Goal: Information Seeking & Learning: Learn about a topic

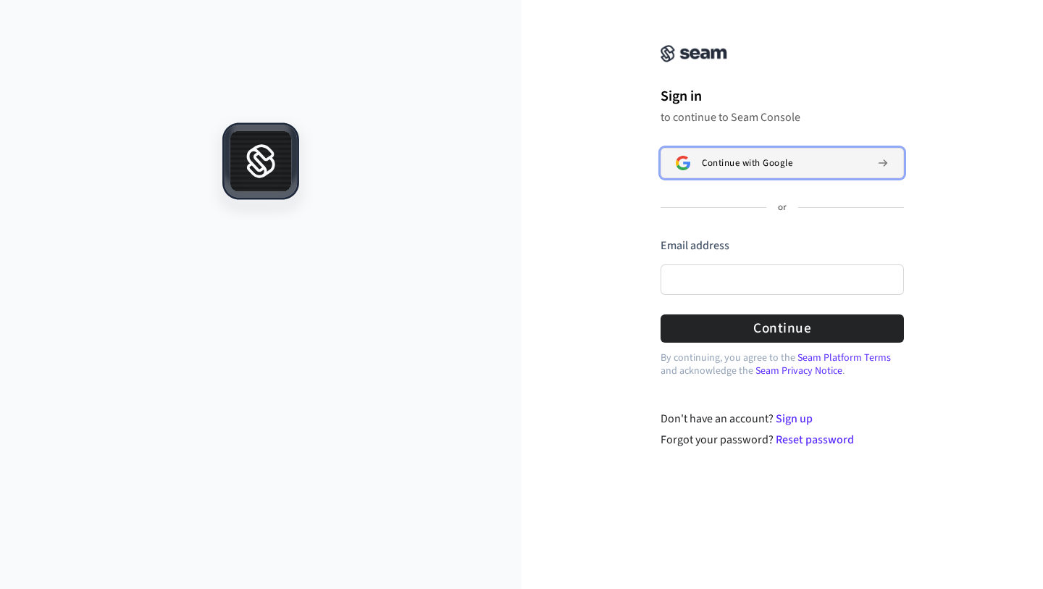
click at [733, 167] on span "Continue with Google" at bounding box center [747, 163] width 91 height 12
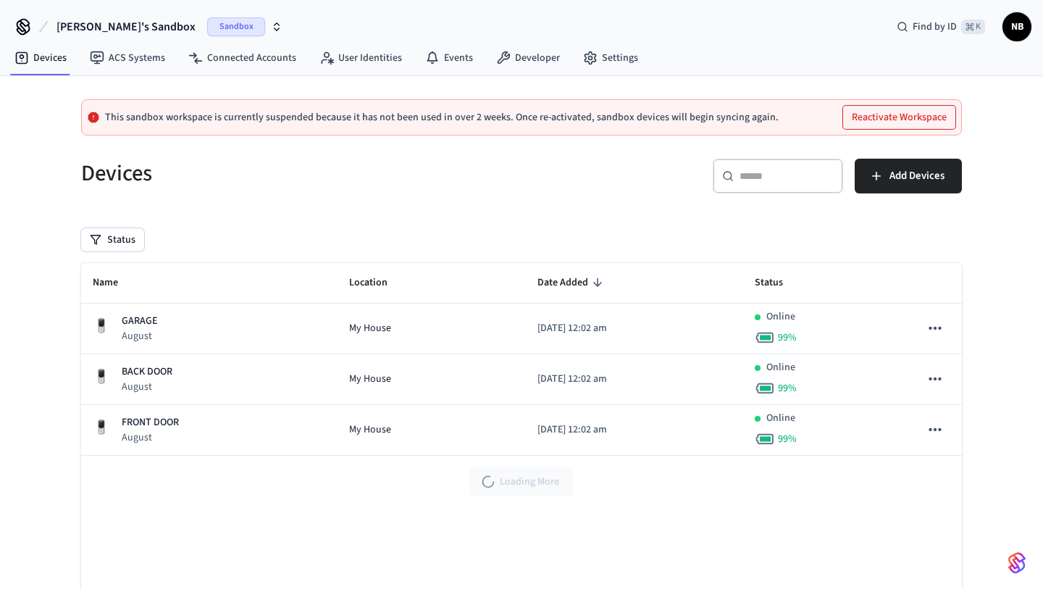
click at [207, 25] on span "Sandbox" at bounding box center [236, 26] width 58 height 19
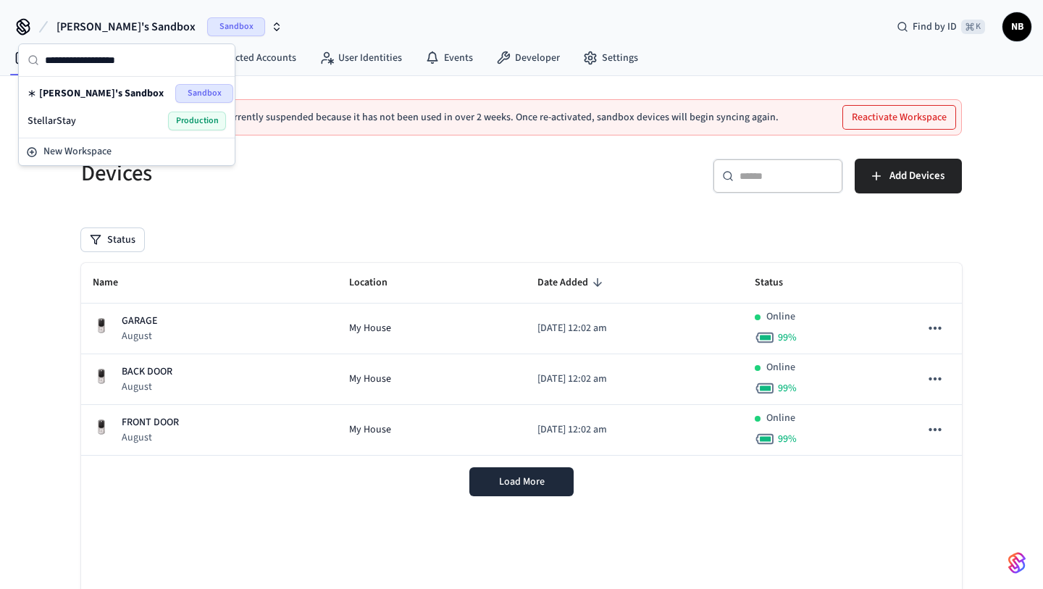
click at [167, 116] on div "StellarStay Production" at bounding box center [127, 121] width 199 height 19
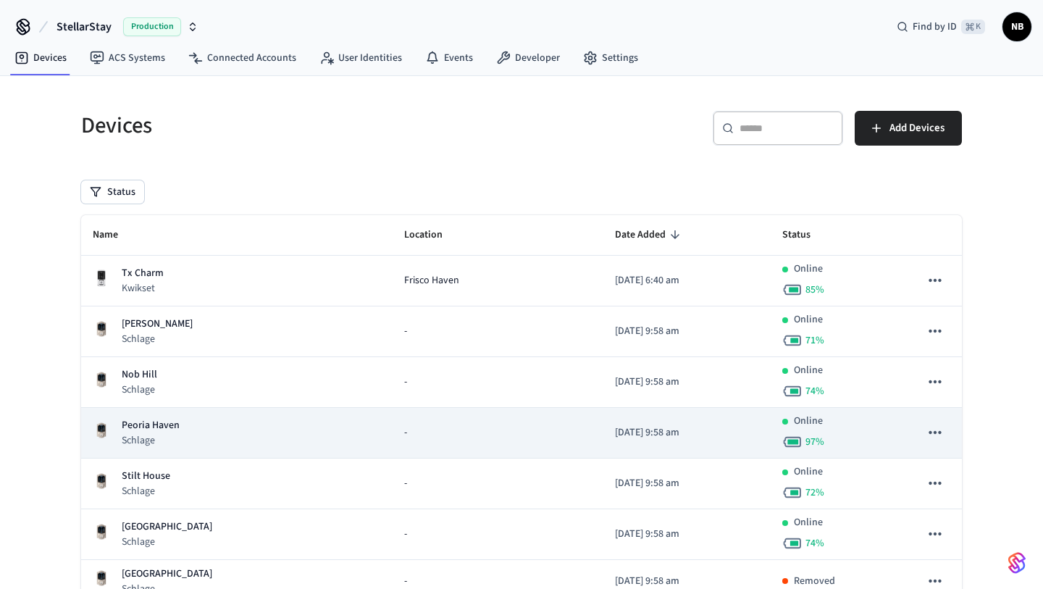
scroll to position [537, 0]
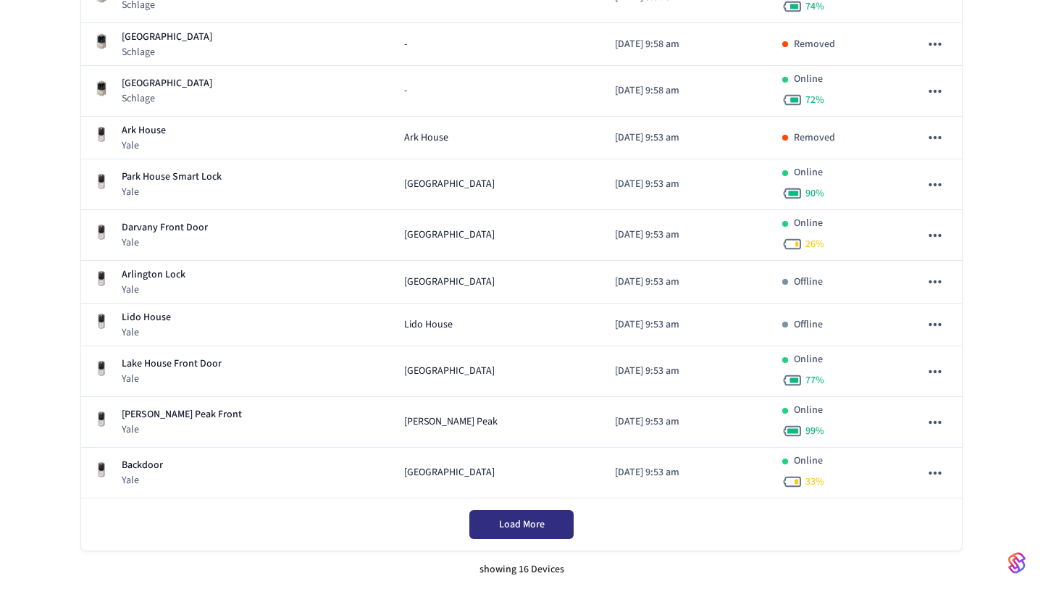
click at [511, 520] on span "Load More" at bounding box center [522, 524] width 46 height 14
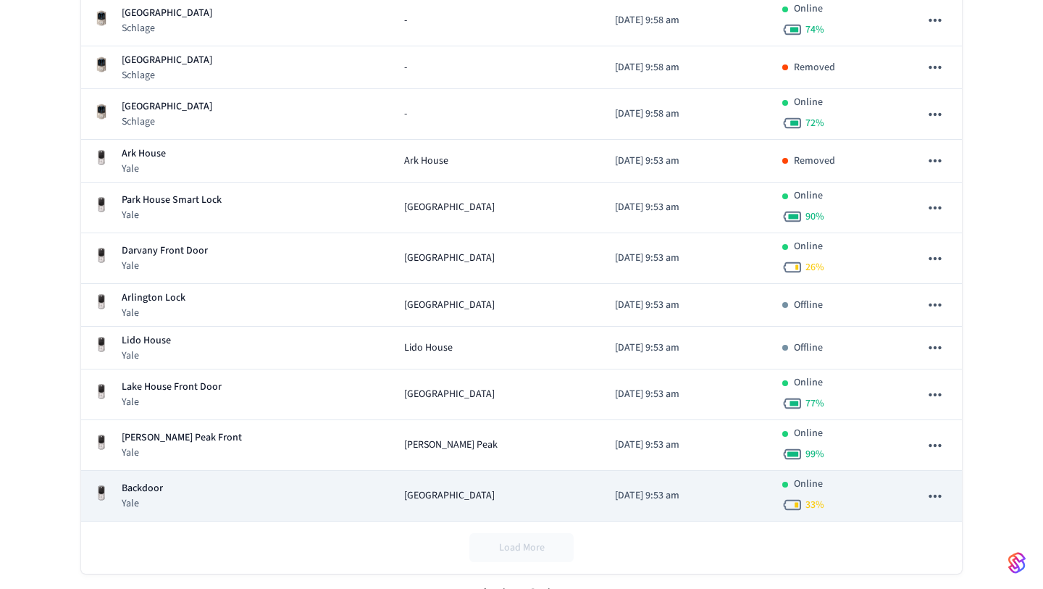
scroll to position [512, 0]
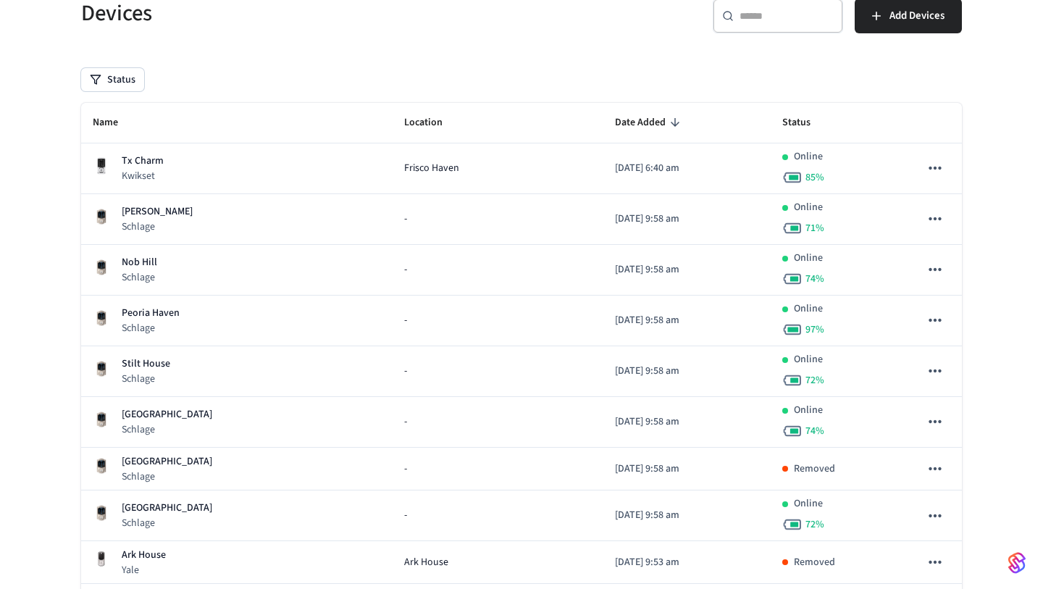
scroll to position [79, 0]
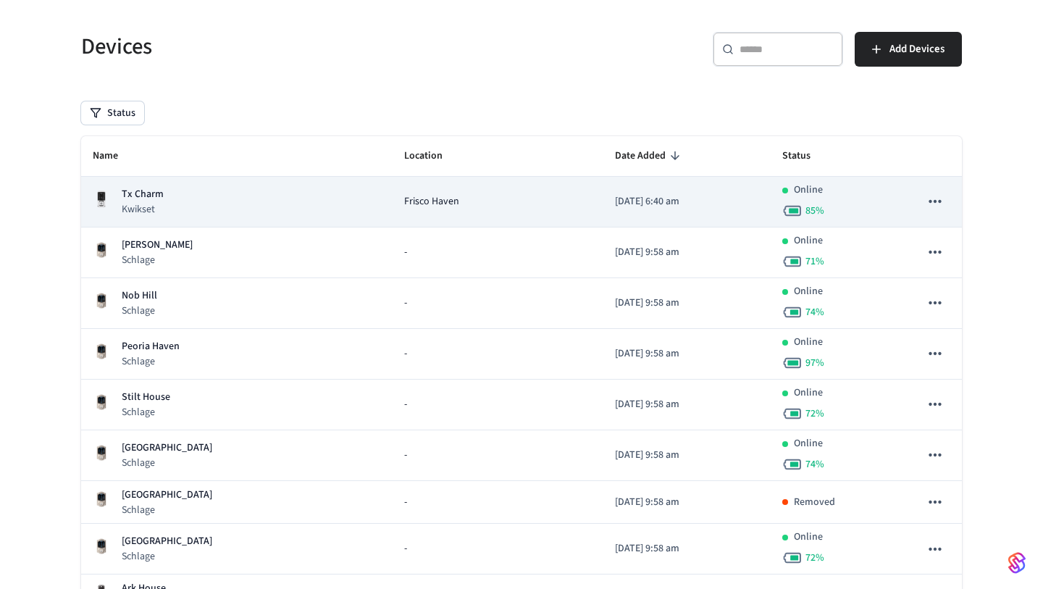
click at [414, 204] on span "Frisco Haven" at bounding box center [431, 201] width 55 height 15
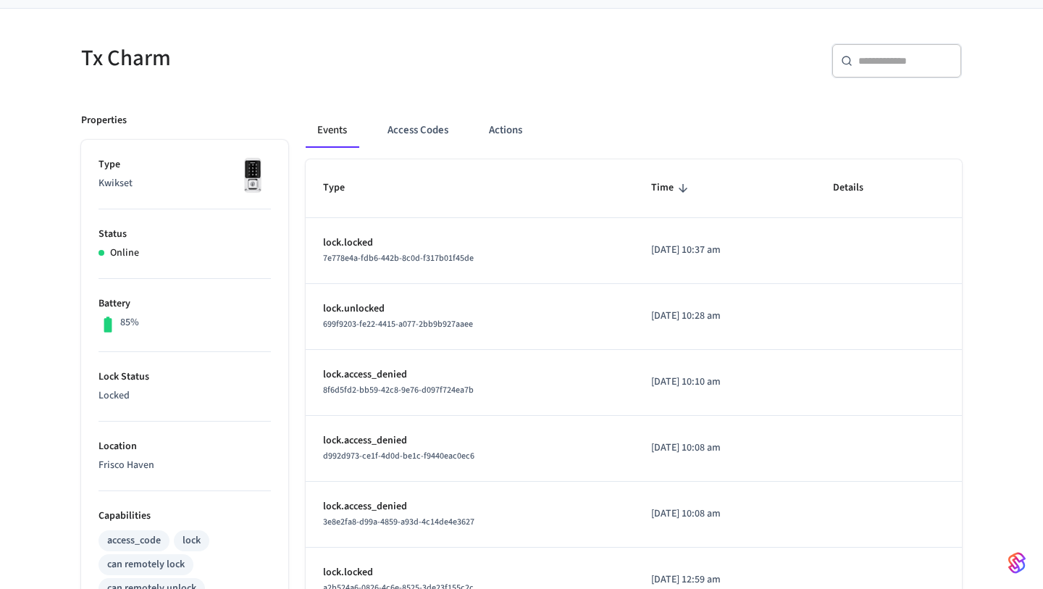
scroll to position [112, 0]
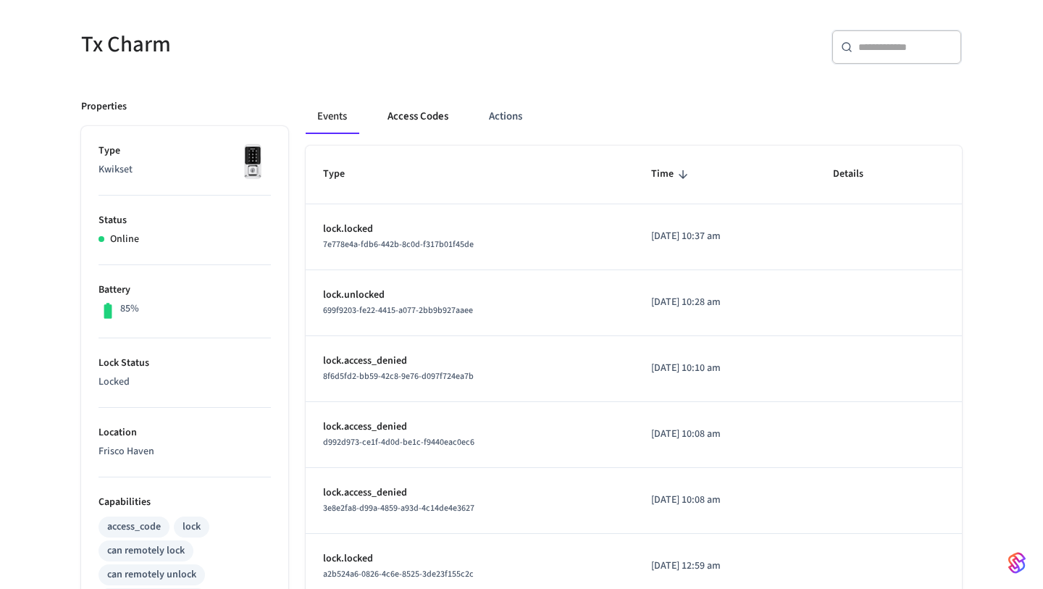
click at [414, 116] on button "Access Codes" at bounding box center [418, 116] width 84 height 35
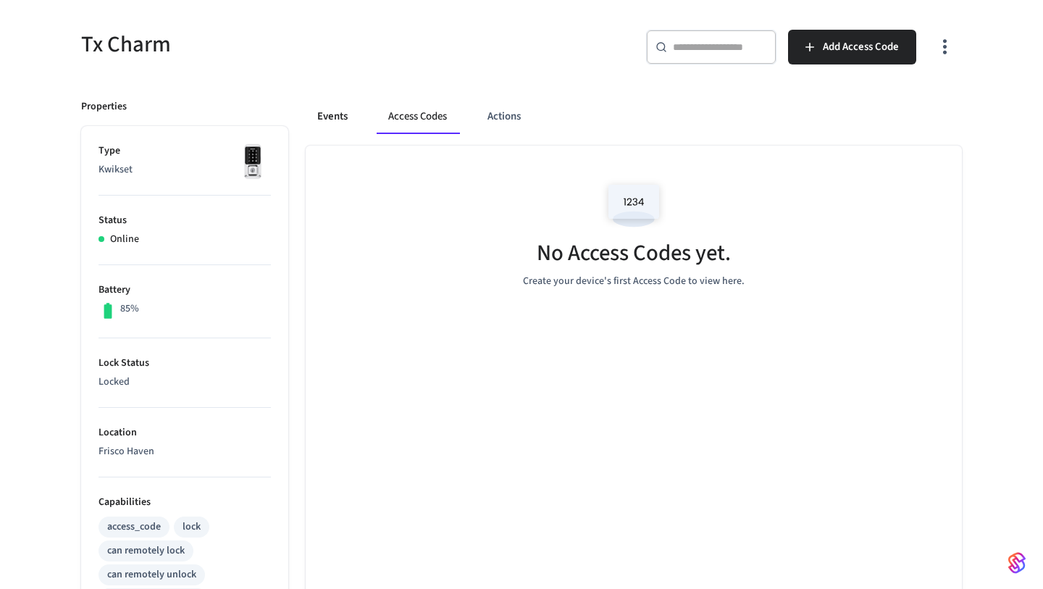
click at [331, 117] on button "Events" at bounding box center [333, 116] width 54 height 35
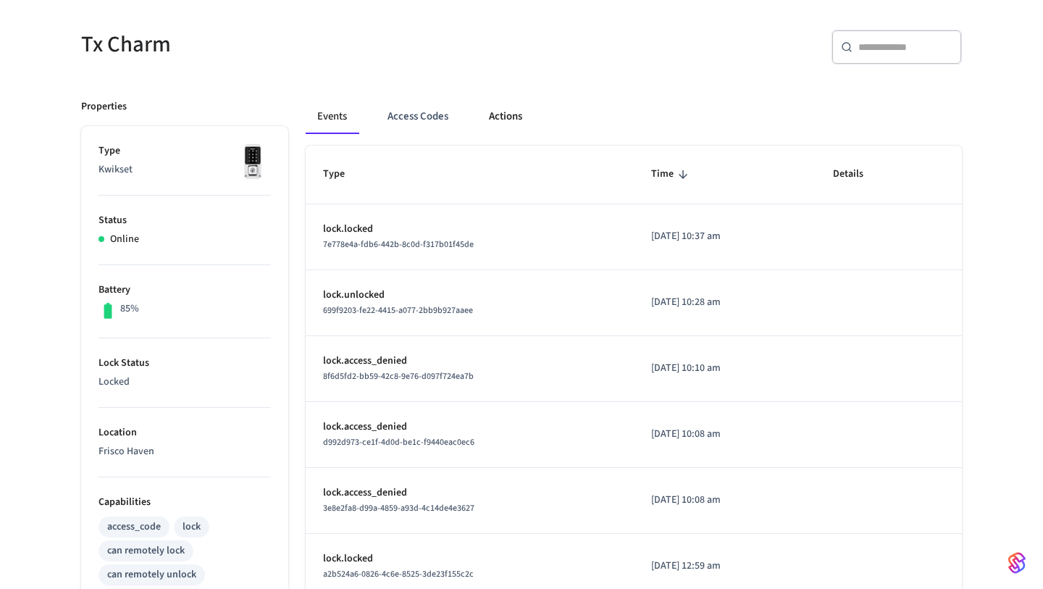
click at [510, 112] on button "Actions" at bounding box center [505, 116] width 57 height 35
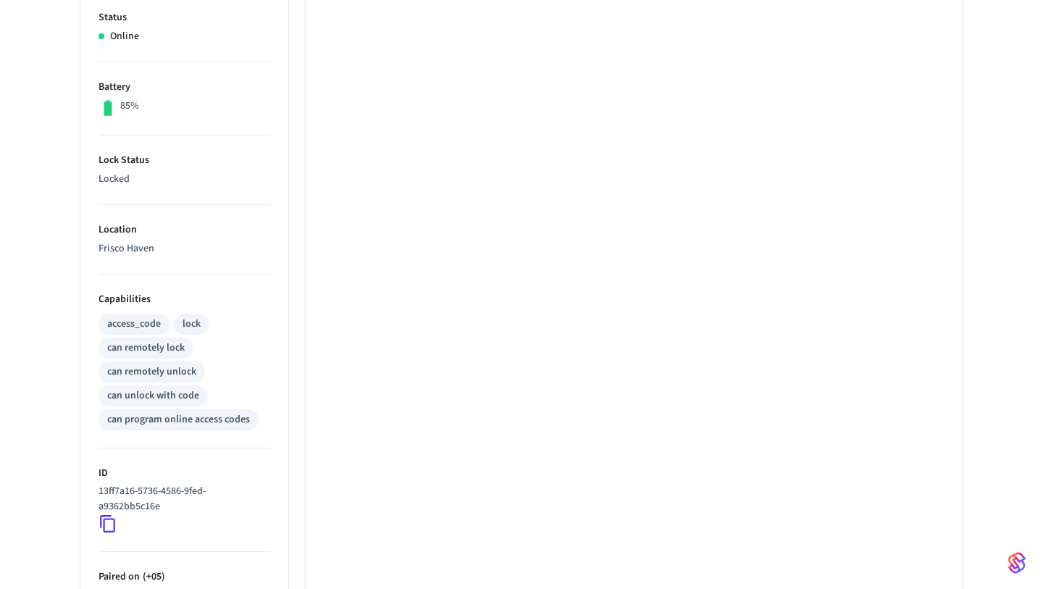
scroll to position [0, 0]
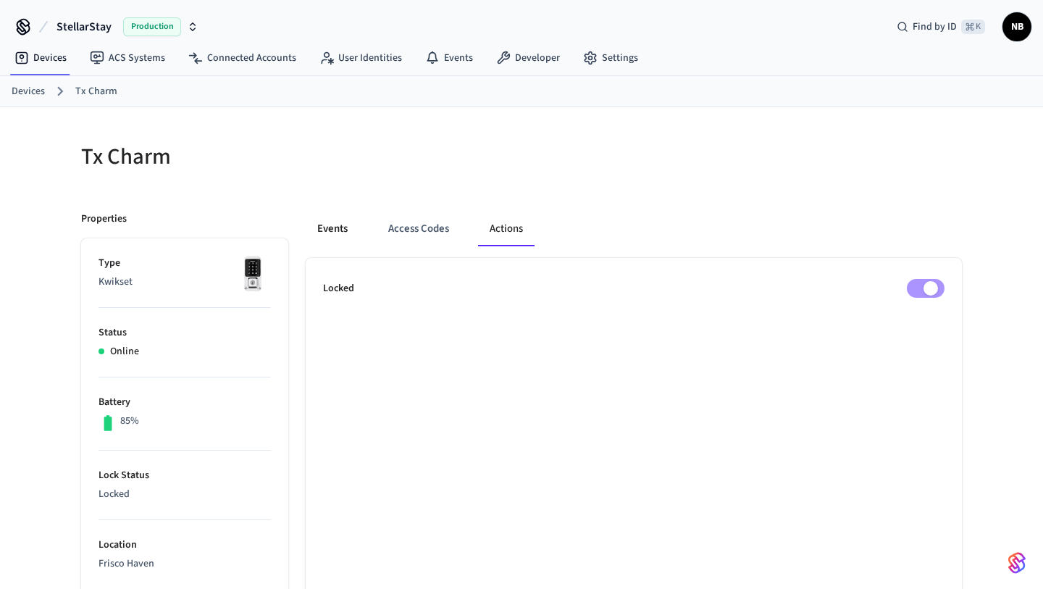
click at [341, 228] on button "Events" at bounding box center [333, 229] width 54 height 35
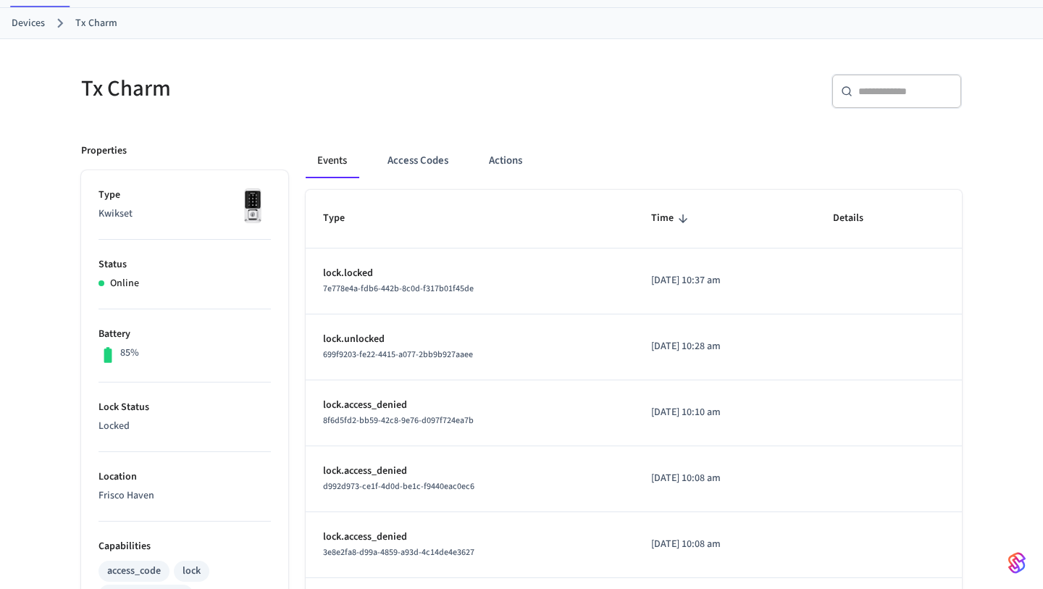
scroll to position [54, 0]
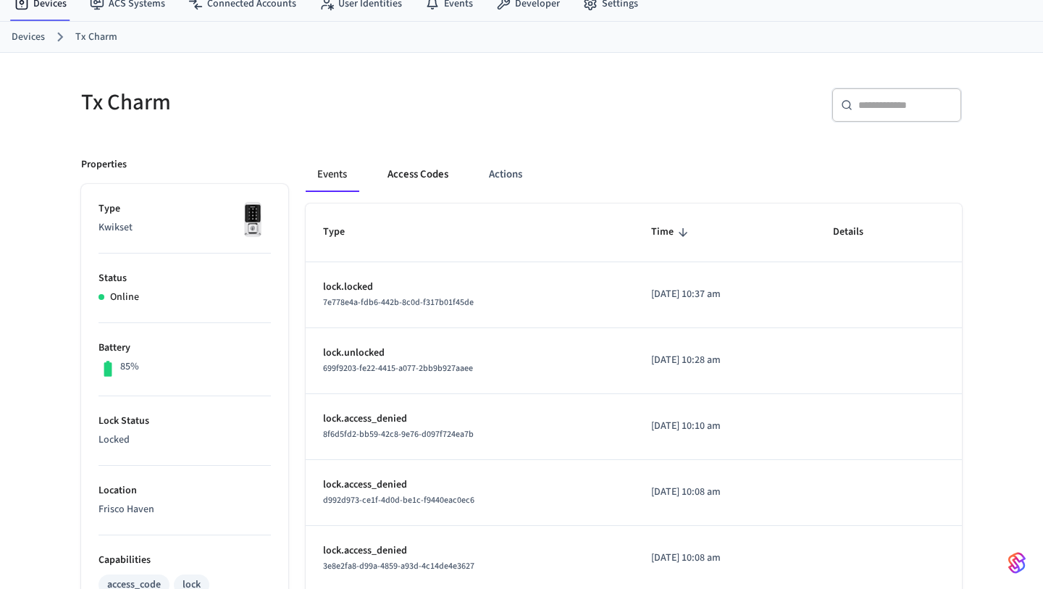
click at [434, 177] on button "Access Codes" at bounding box center [418, 174] width 84 height 35
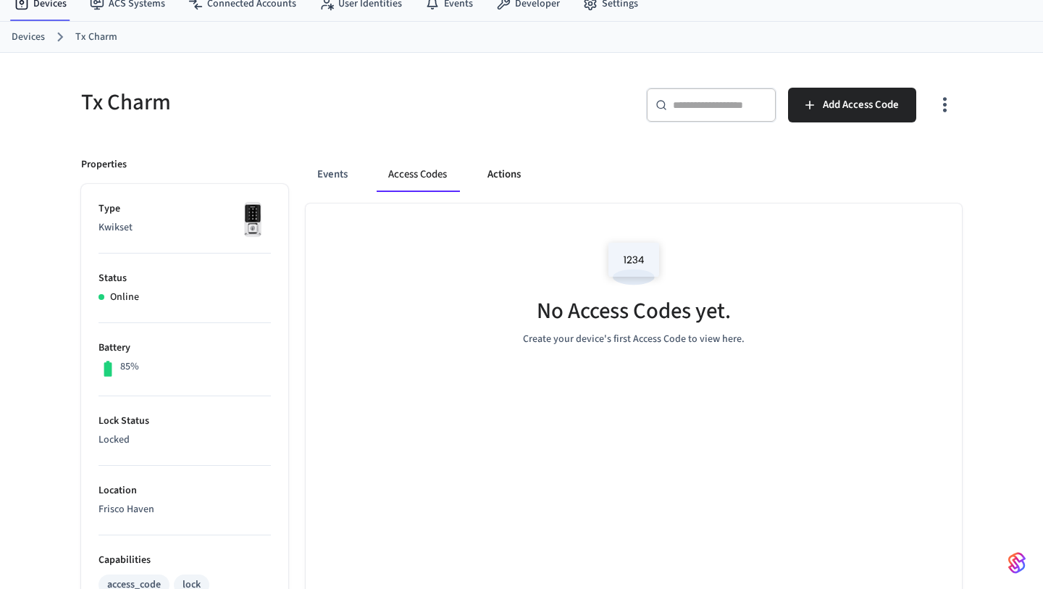
click at [502, 172] on button "Actions" at bounding box center [504, 174] width 57 height 35
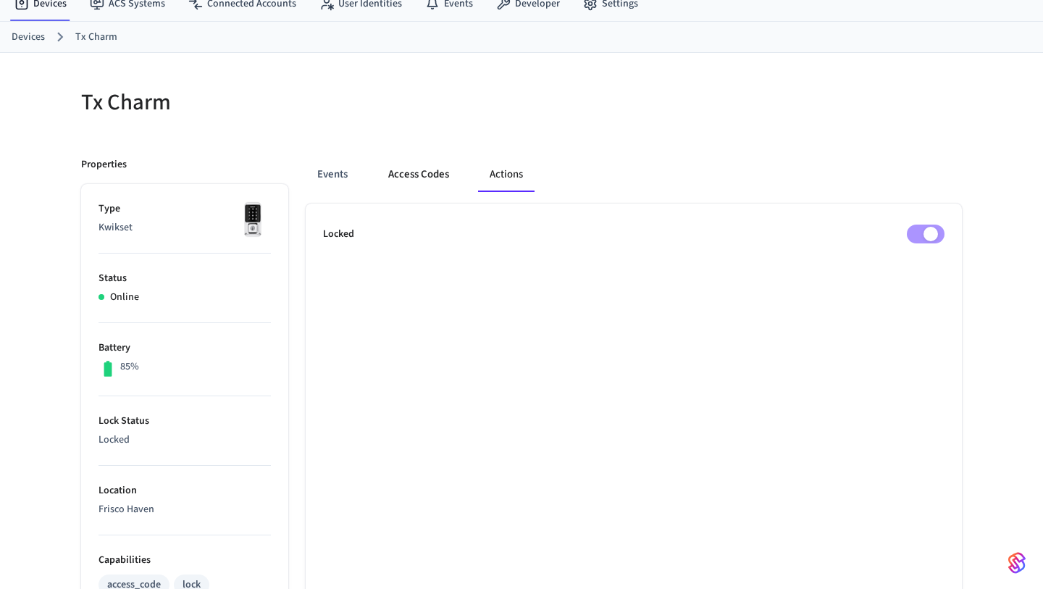
click at [430, 179] on button "Access Codes" at bounding box center [419, 174] width 84 height 35
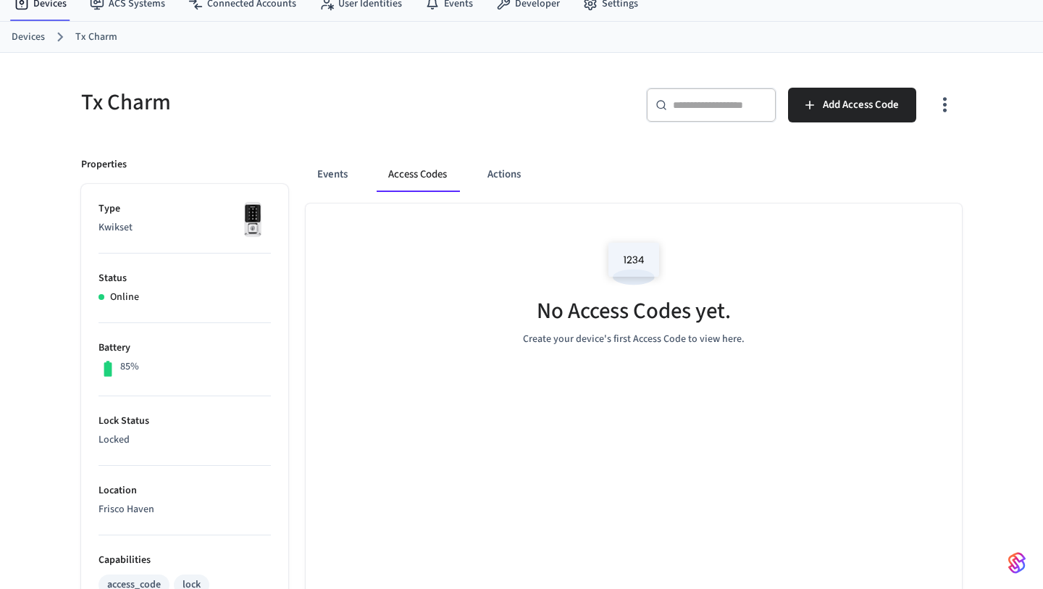
click at [369, 98] on h5 "Tx Charm" at bounding box center [297, 103] width 432 height 30
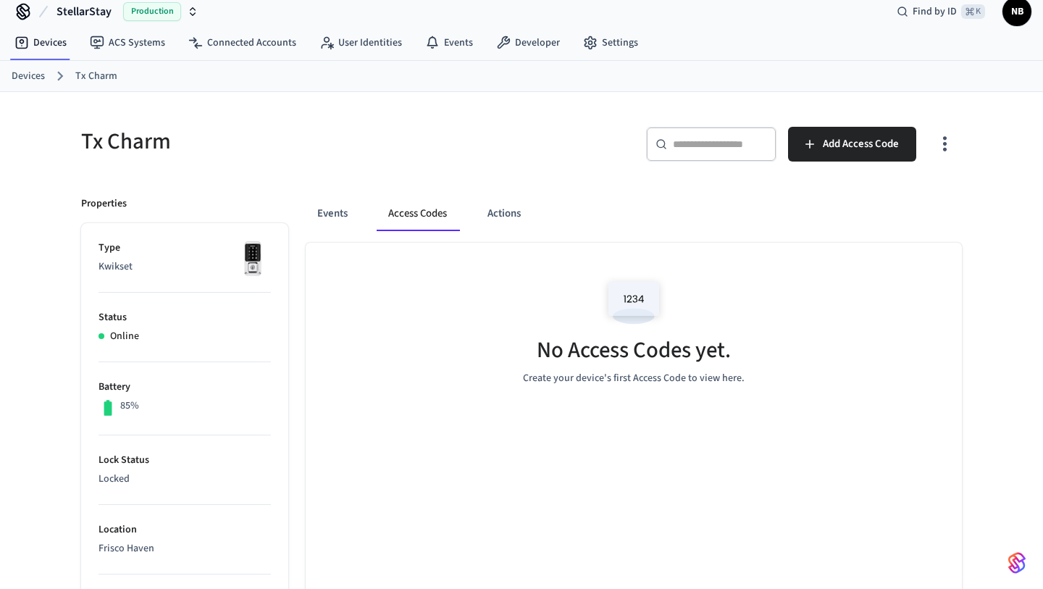
scroll to position [0, 0]
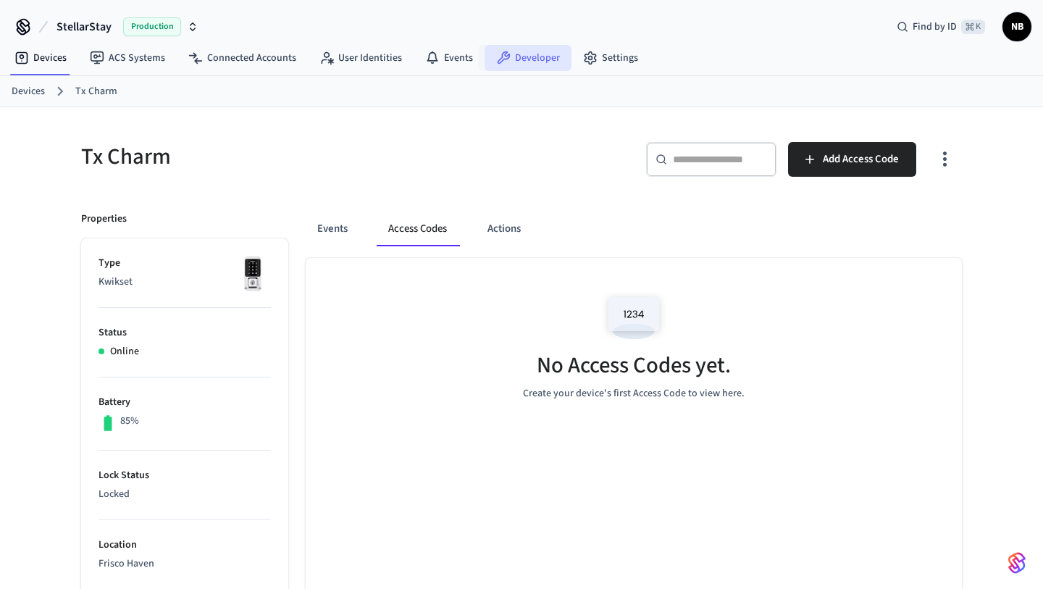
click at [551, 53] on link "Developer" at bounding box center [528, 58] width 87 height 26
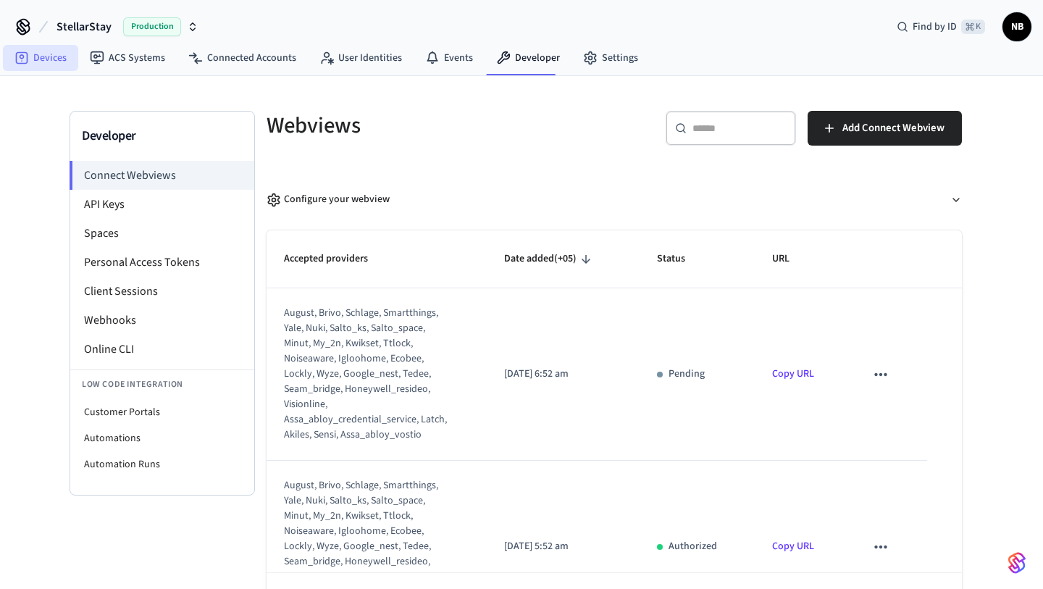
click at [45, 59] on link "Devices" at bounding box center [40, 58] width 75 height 26
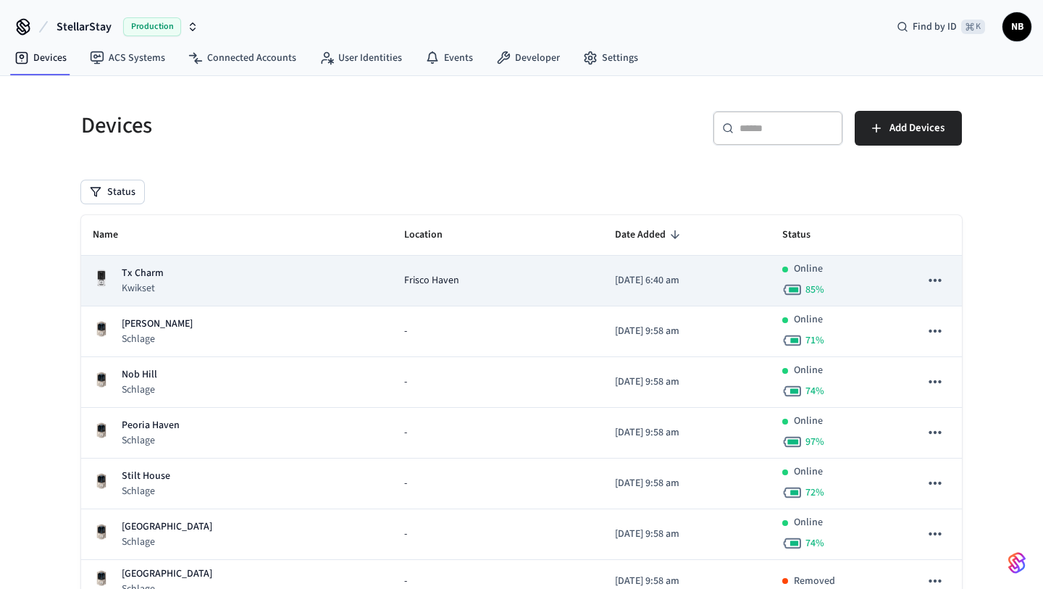
click at [209, 274] on div "Tx Charm Kwikset" at bounding box center [237, 281] width 288 height 30
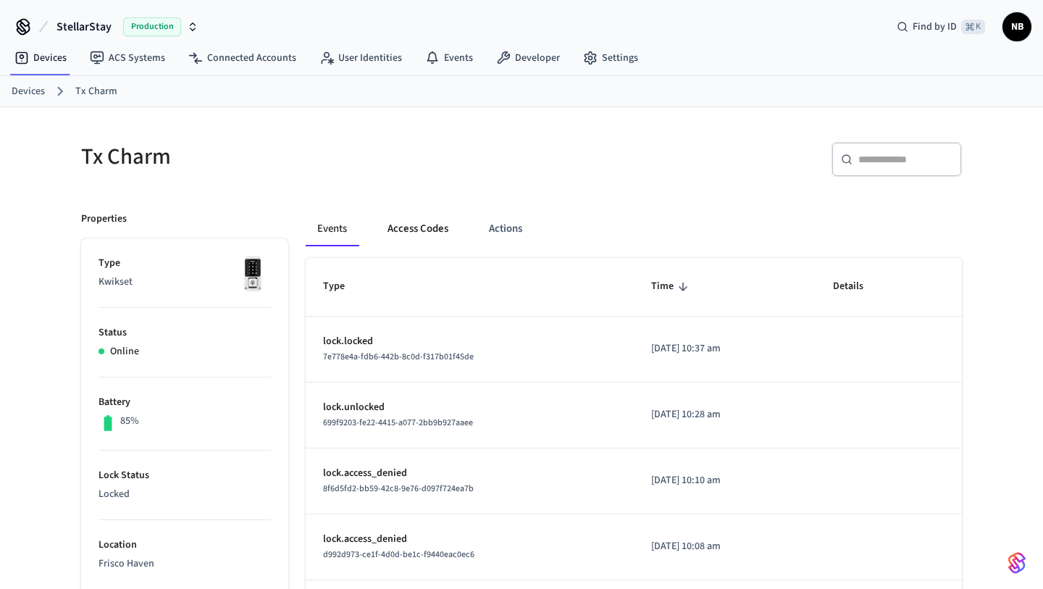
click at [420, 230] on button "Access Codes" at bounding box center [418, 229] width 84 height 35
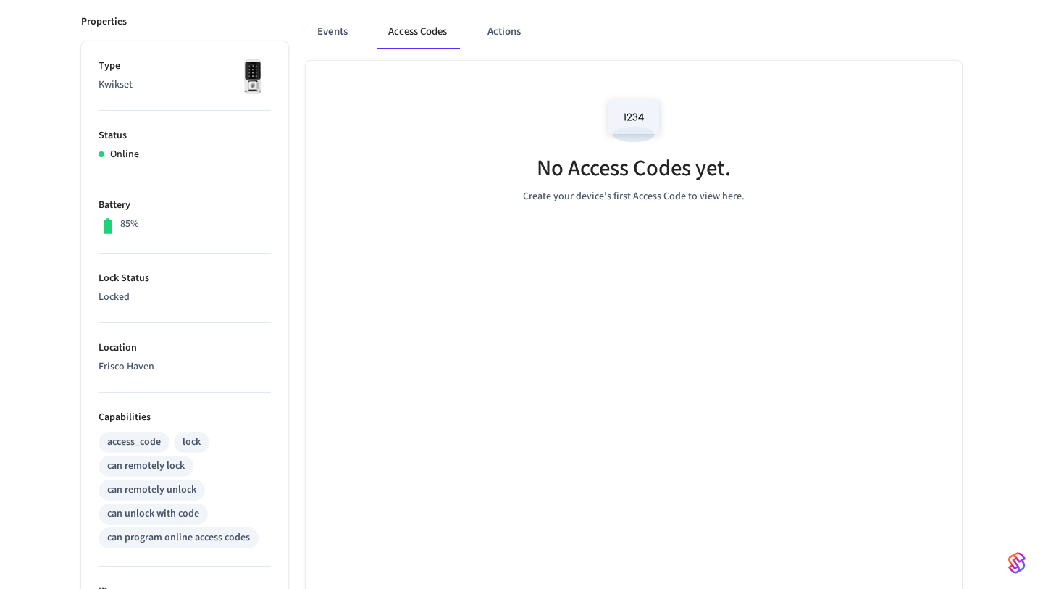
scroll to position [34, 0]
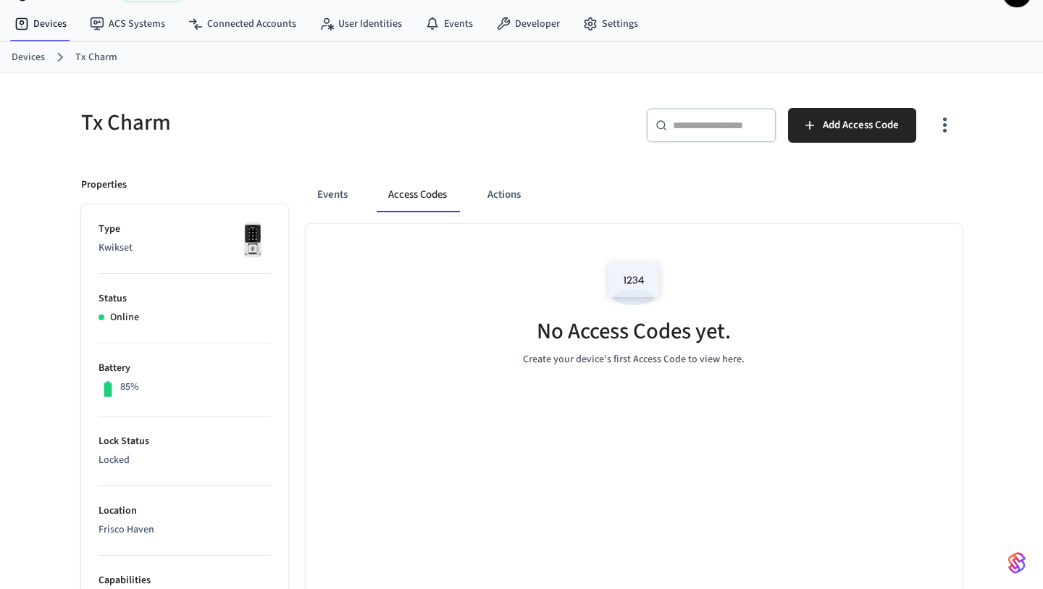
click at [951, 124] on icon "button" at bounding box center [945, 125] width 22 height 22
click at [898, 185] on li "Show unmanaged access codes on device" at bounding box center [852, 185] width 204 height 38
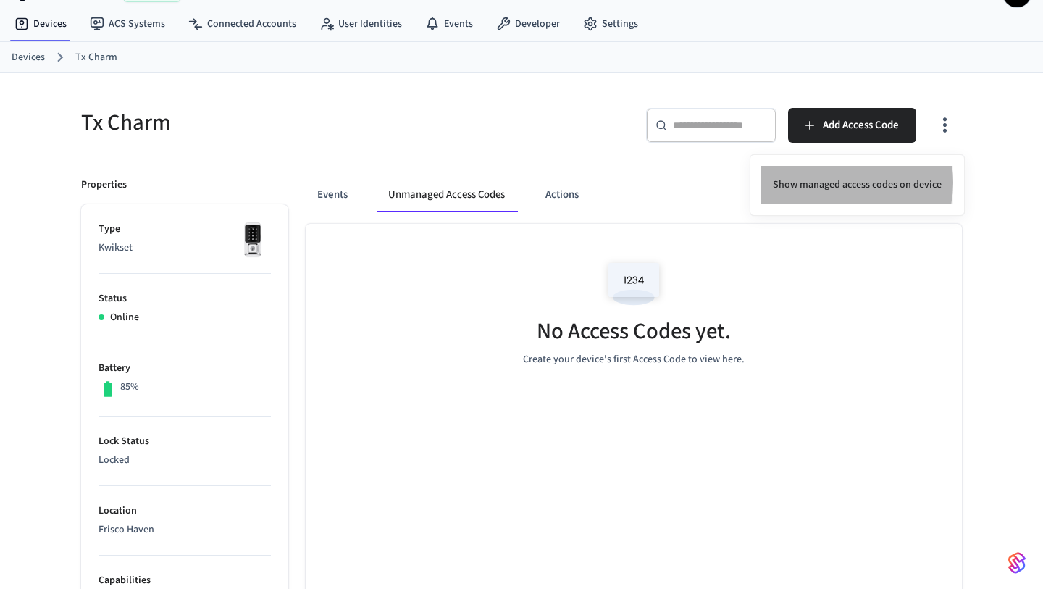
click at [833, 183] on li "Show managed access codes on device" at bounding box center [857, 185] width 192 height 38
click at [833, 183] on li "Show unmanaged access codes on device" at bounding box center [852, 185] width 204 height 38
click at [571, 198] on div at bounding box center [521, 294] width 1043 height 589
click at [556, 201] on button "Actions" at bounding box center [562, 194] width 57 height 35
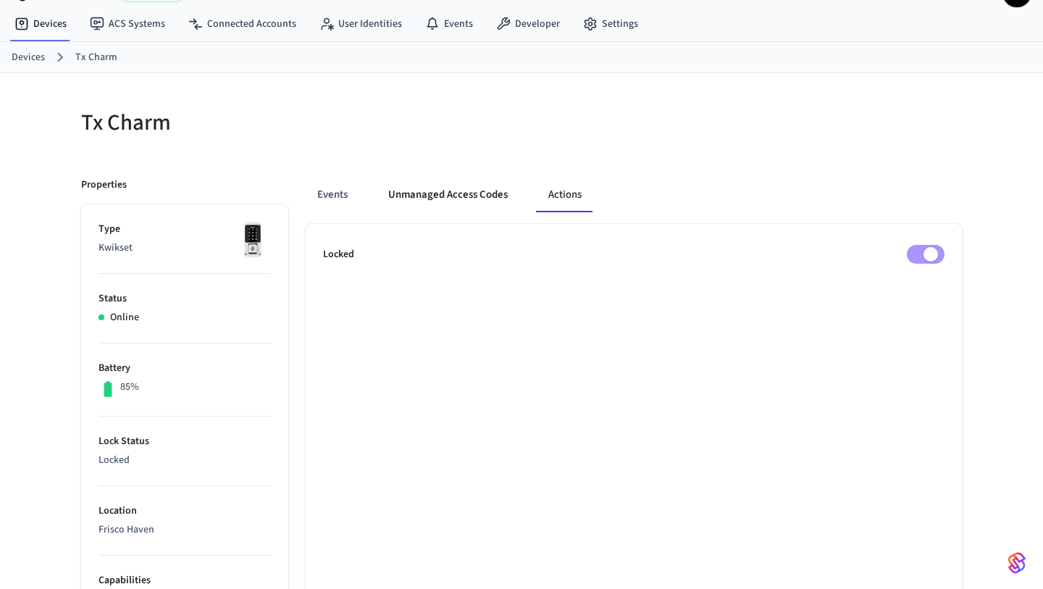
click at [469, 201] on button "Unmanaged Access Codes" at bounding box center [448, 194] width 143 height 35
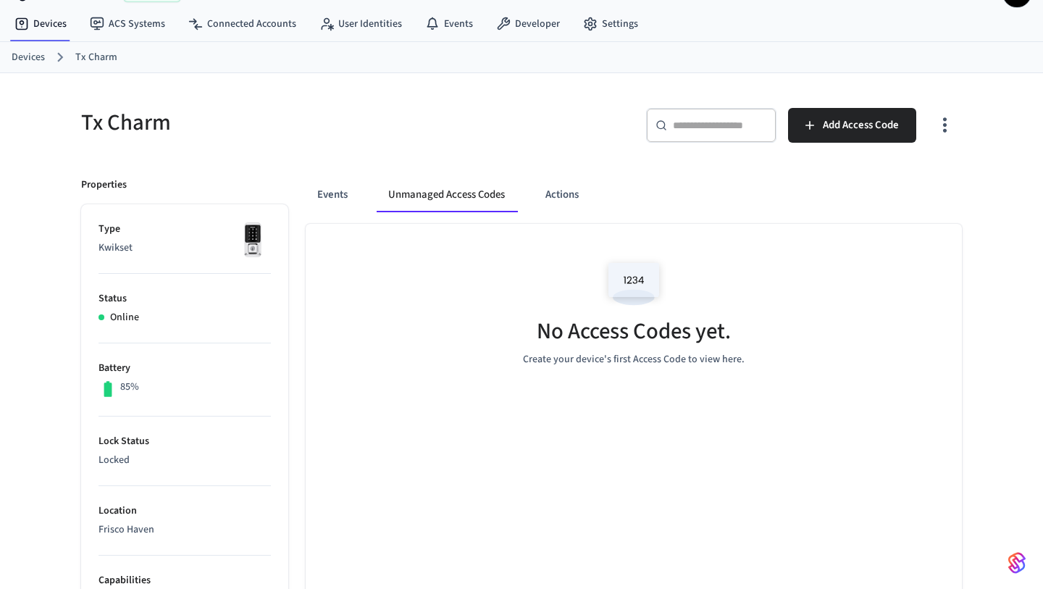
click at [945, 129] on icon "button" at bounding box center [945, 125] width 22 height 22
click at [860, 184] on li "Show managed access codes on device" at bounding box center [857, 185] width 192 height 38
click at [328, 197] on div at bounding box center [521, 294] width 1043 height 589
click at [328, 197] on button "Events" at bounding box center [333, 194] width 54 height 35
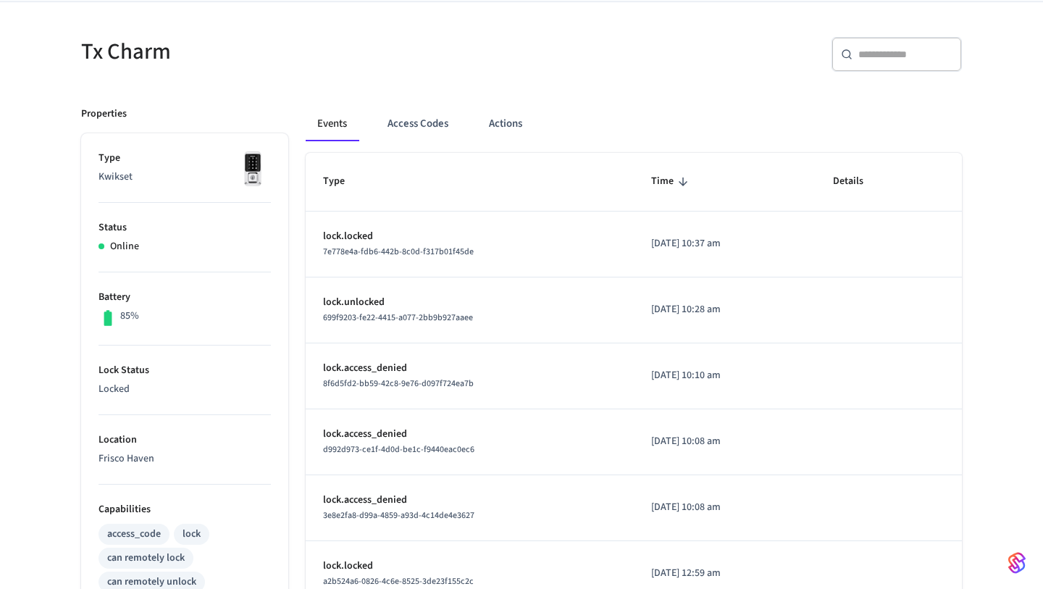
scroll to position [72, 0]
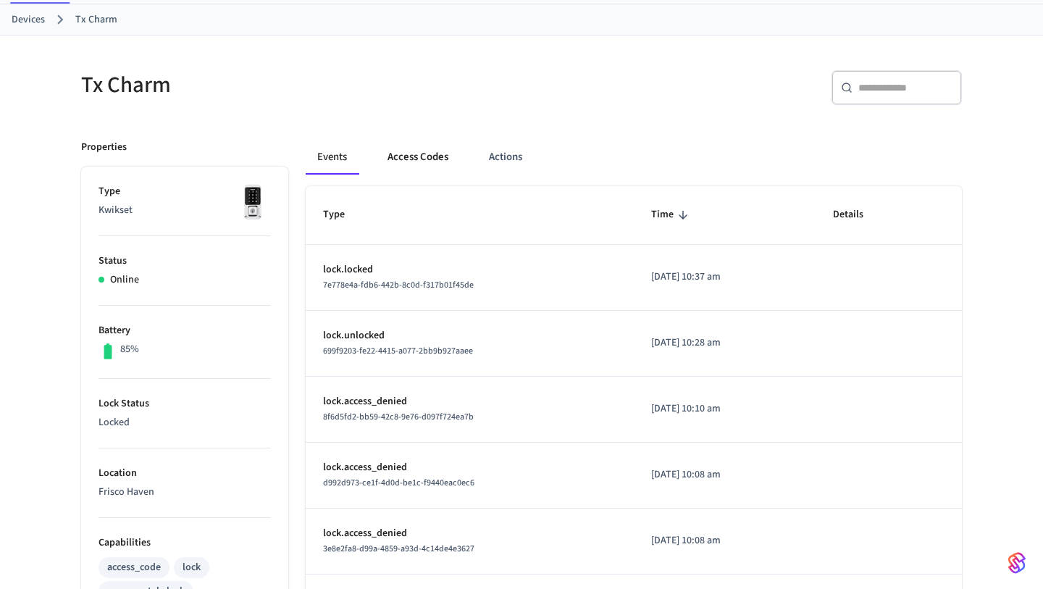
click at [437, 162] on button "Access Codes" at bounding box center [418, 157] width 84 height 35
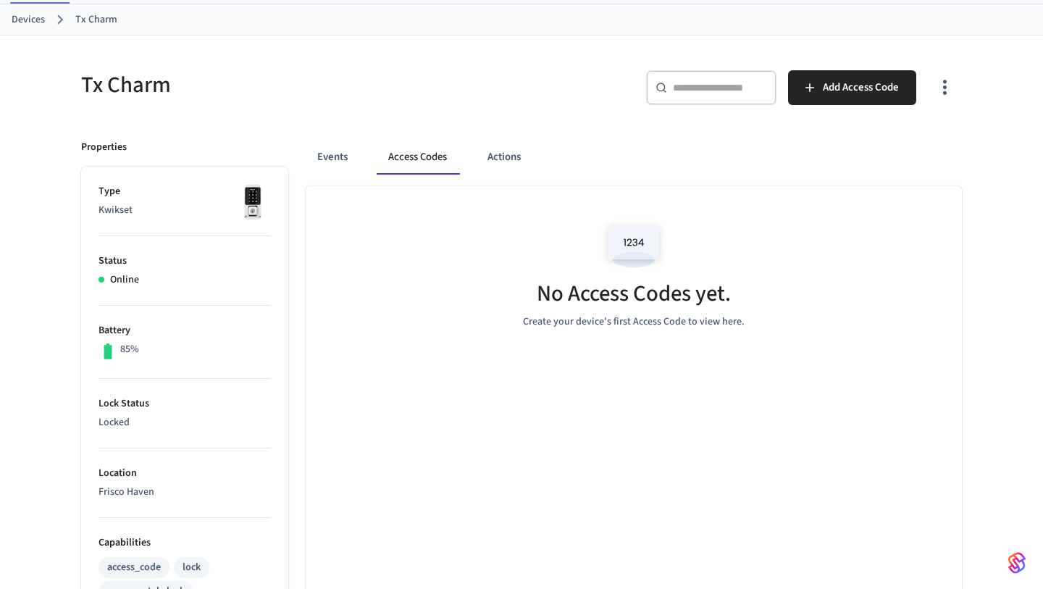
click at [946, 88] on icon "button" at bounding box center [945, 87] width 22 height 22
click at [864, 154] on li "Show unmanaged access codes on device" at bounding box center [852, 147] width 204 height 38
click at [954, 88] on div at bounding box center [521, 294] width 1043 height 589
click at [949, 88] on icon "button" at bounding box center [945, 87] width 22 height 22
click at [869, 146] on li "Show managed access codes on device" at bounding box center [857, 147] width 192 height 38
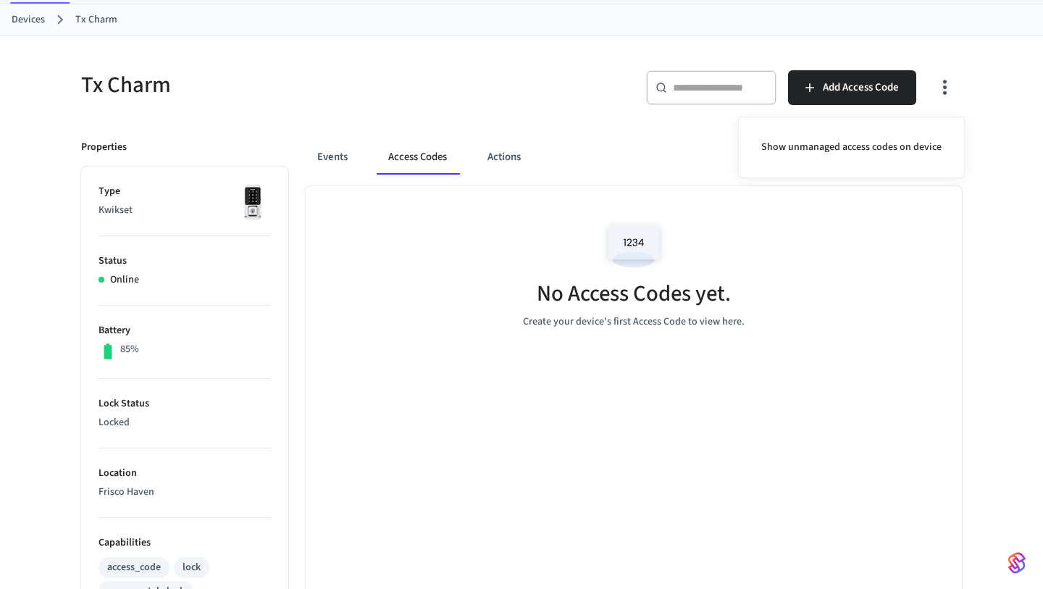
click at [940, 86] on div at bounding box center [521, 294] width 1043 height 589
click at [940, 86] on icon "button" at bounding box center [945, 87] width 22 height 22
click at [355, 112] on div at bounding box center [521, 294] width 1043 height 589
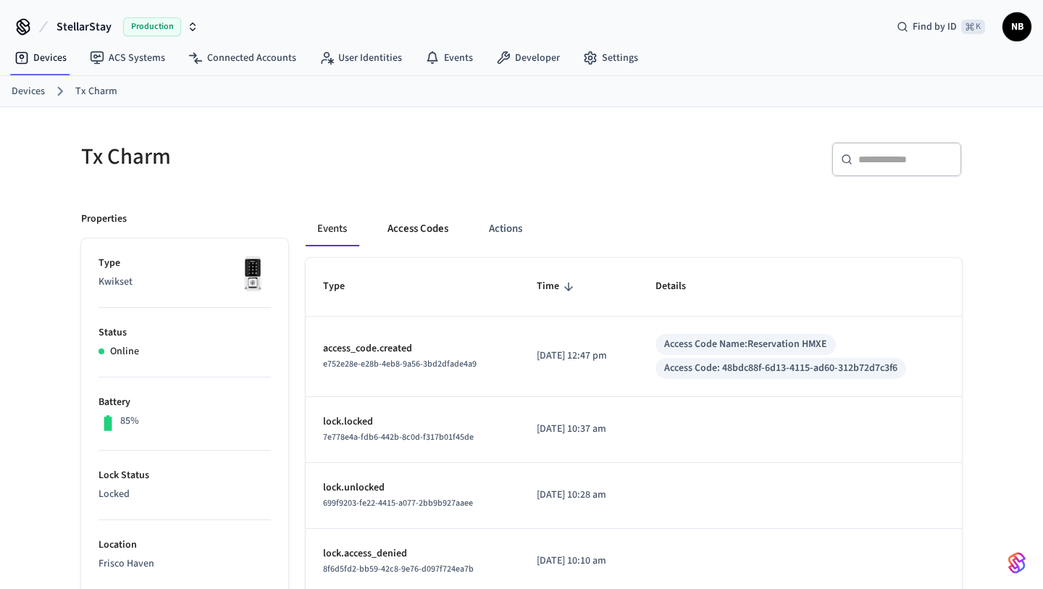
click at [427, 236] on button "Access Codes" at bounding box center [418, 229] width 84 height 35
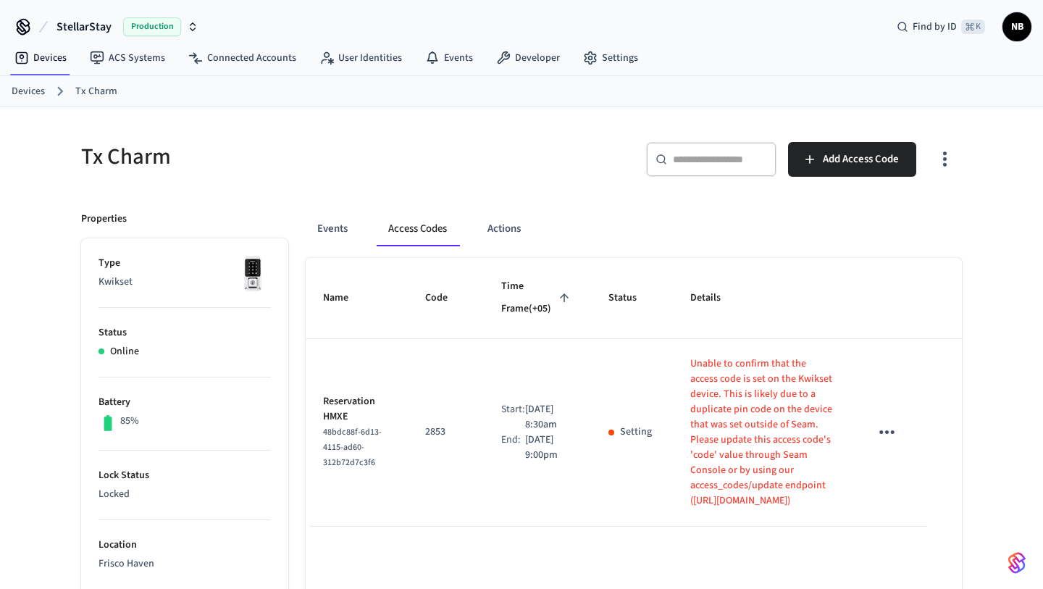
click at [719, 398] on p "Unable to confirm that the access code is set on the Kwikset device. This is li…" at bounding box center [762, 432] width 145 height 152
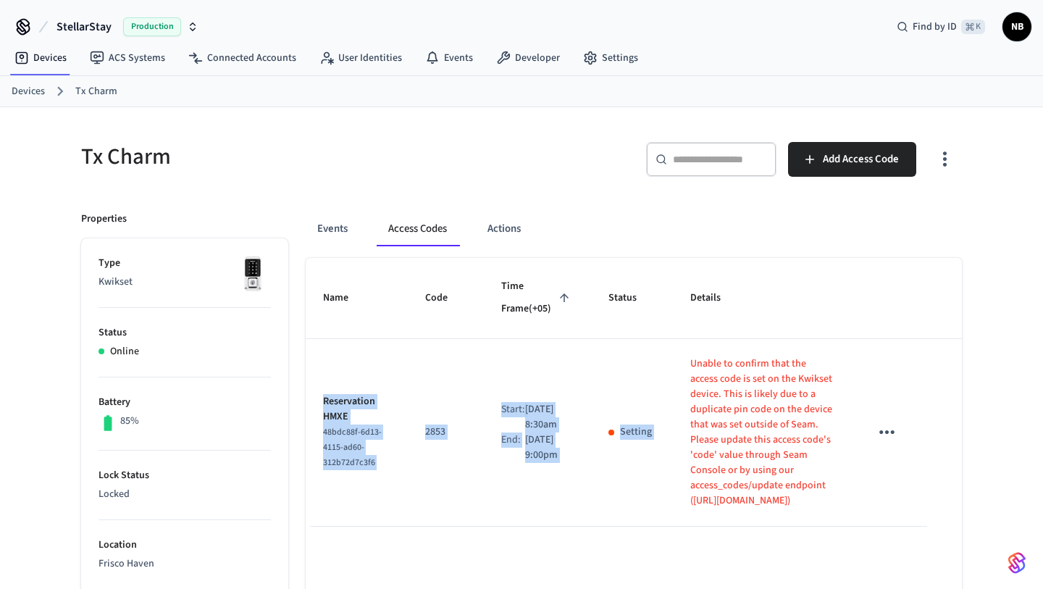
click at [719, 398] on p "Unable to confirm that the access code is set on the Kwikset device. This is li…" at bounding box center [762, 432] width 145 height 152
click at [710, 420] on p "Unable to confirm that the access code is set on the Kwikset device. This is li…" at bounding box center [762, 432] width 145 height 152
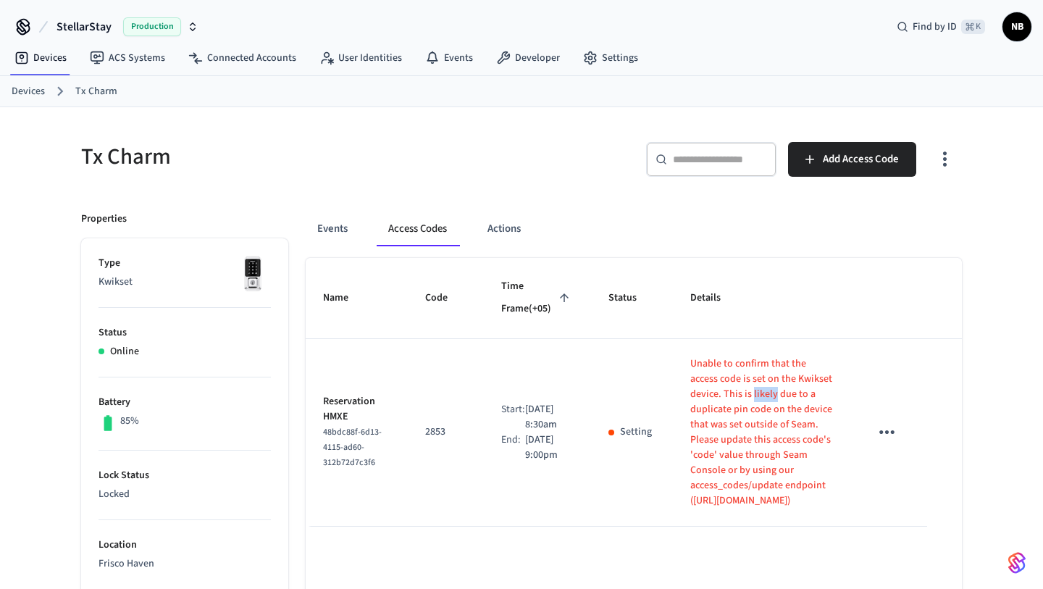
click at [710, 420] on p "Unable to confirm that the access code is set on the Kwikset device. This is li…" at bounding box center [762, 432] width 145 height 152
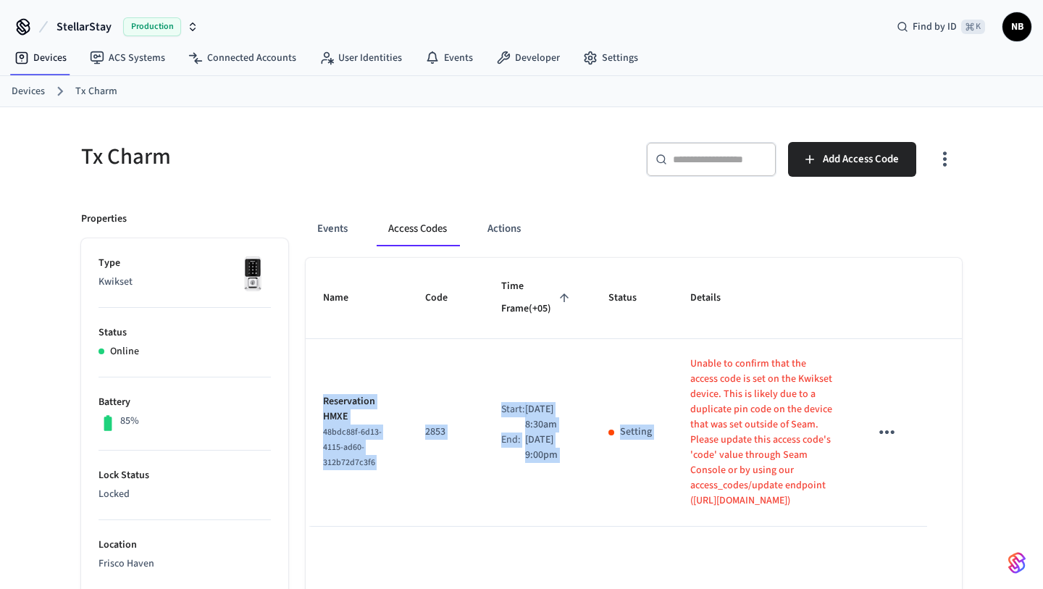
click at [710, 420] on p "Unable to confirm that the access code is set on the Kwikset device. This is li…" at bounding box center [762, 432] width 145 height 152
click at [720, 451] on p "Unable to confirm that the access code is set on the Kwikset device. This is li…" at bounding box center [762, 432] width 145 height 152
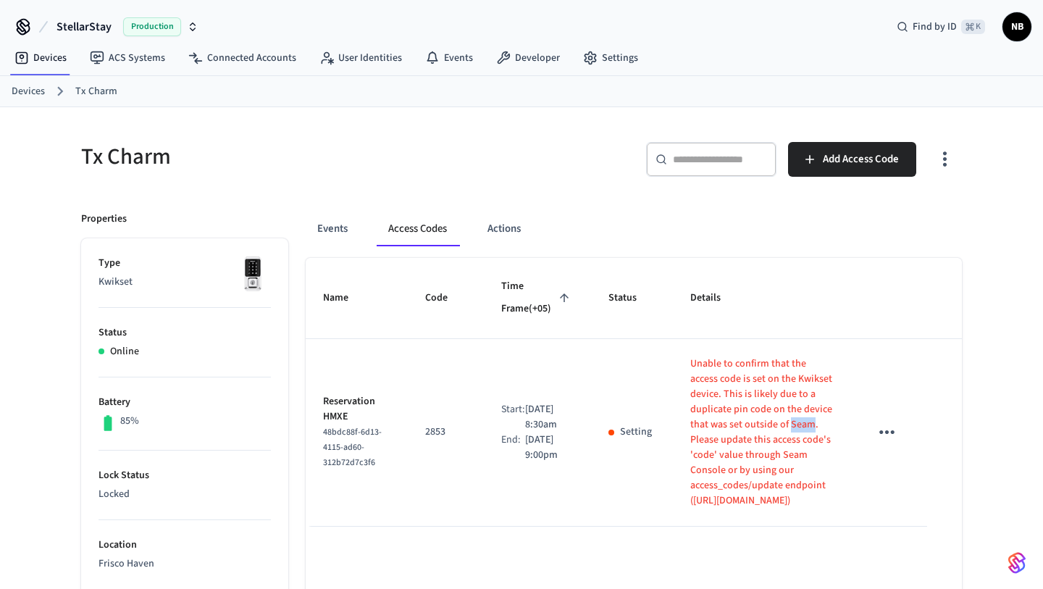
click at [720, 451] on p "Unable to confirm that the access code is set on the Kwikset device. This is li…" at bounding box center [762, 432] width 145 height 152
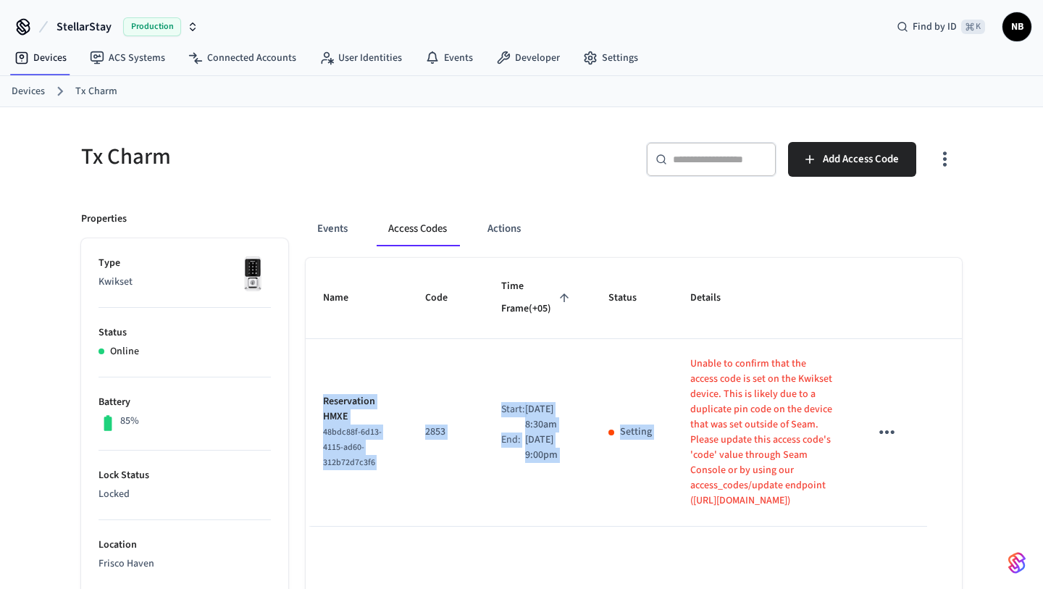
click at [720, 451] on p "Unable to confirm that the access code is set on the Kwikset device. This is li…" at bounding box center [762, 432] width 145 height 152
click at [726, 469] on p "Unable to confirm that the access code is set on the Kwikset device. This is li…" at bounding box center [762, 432] width 145 height 152
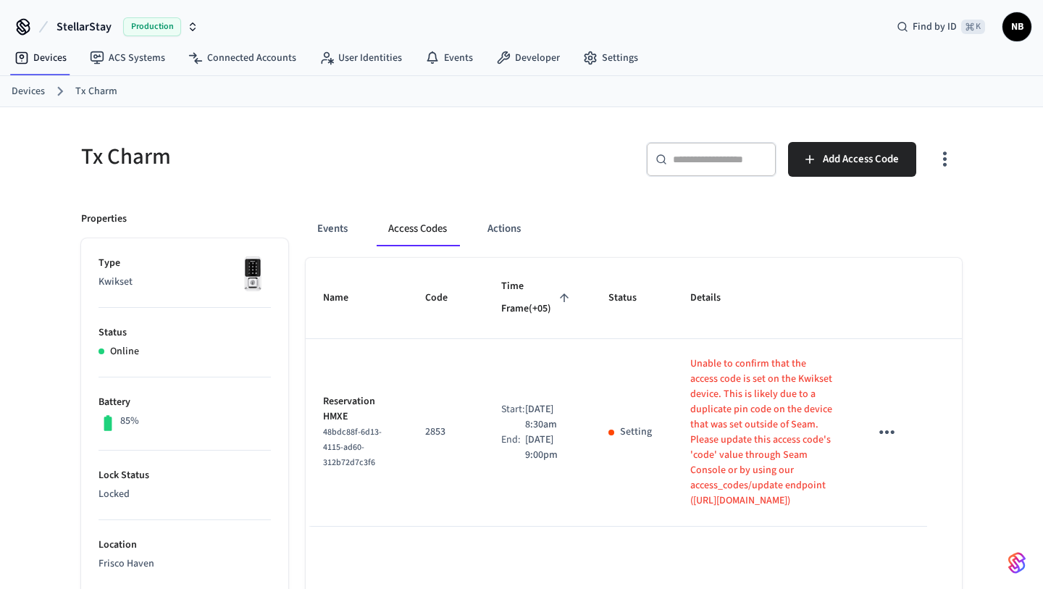
drag, startPoint x: 726, startPoint y: 469, endPoint x: 786, endPoint y: 543, distance: 94.7
click at [786, 509] on p "Unable to confirm that the access code is set on the Kwikset device. This is li…" at bounding box center [762, 432] width 145 height 152
click at [697, 387] on p "Unable to confirm that the access code is set on the Kwikset device. This is li…" at bounding box center [762, 432] width 145 height 152
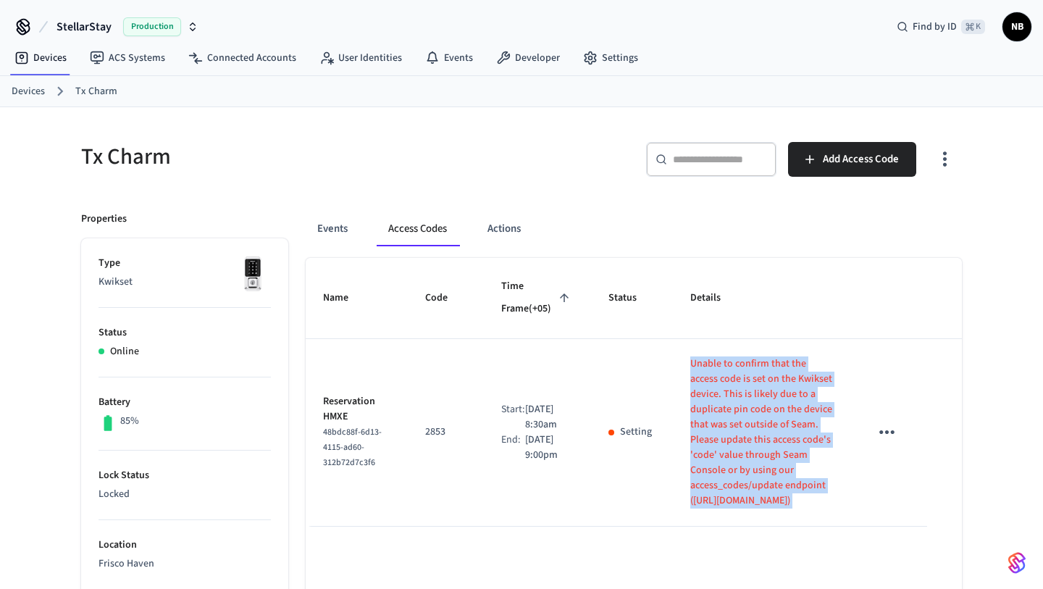
click at [698, 390] on p "Unable to confirm that the access code is set on the Kwikset device. This is li…" at bounding box center [762, 432] width 145 height 152
copy div "Unable to confirm that the access code is set on the Kwikset device. This is li…"
click at [695, 424] on p "Unable to confirm that the access code is set on the Kwikset device. This is li…" at bounding box center [762, 432] width 145 height 152
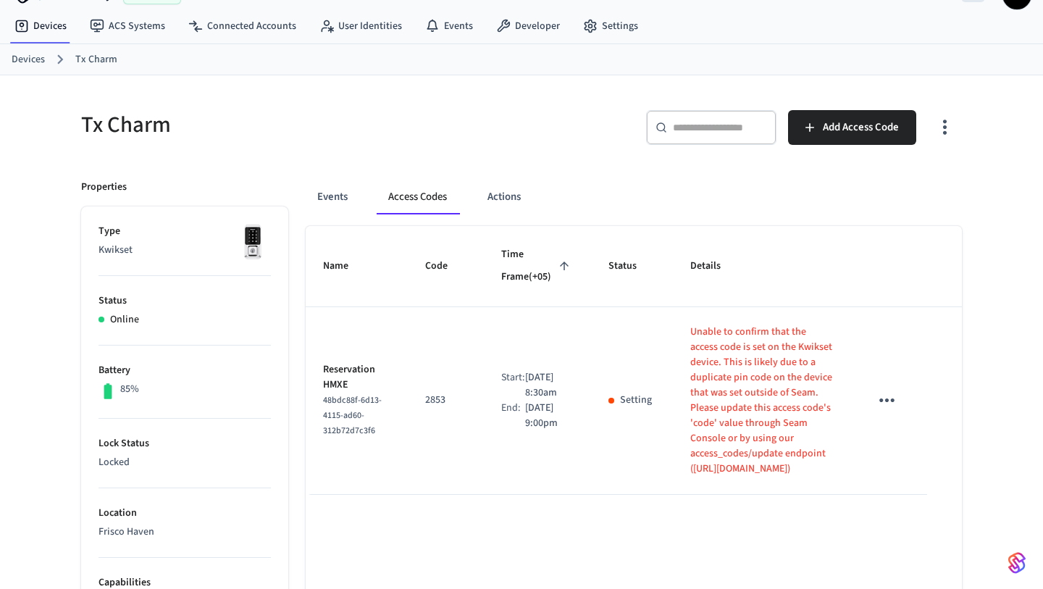
scroll to position [41, 0]
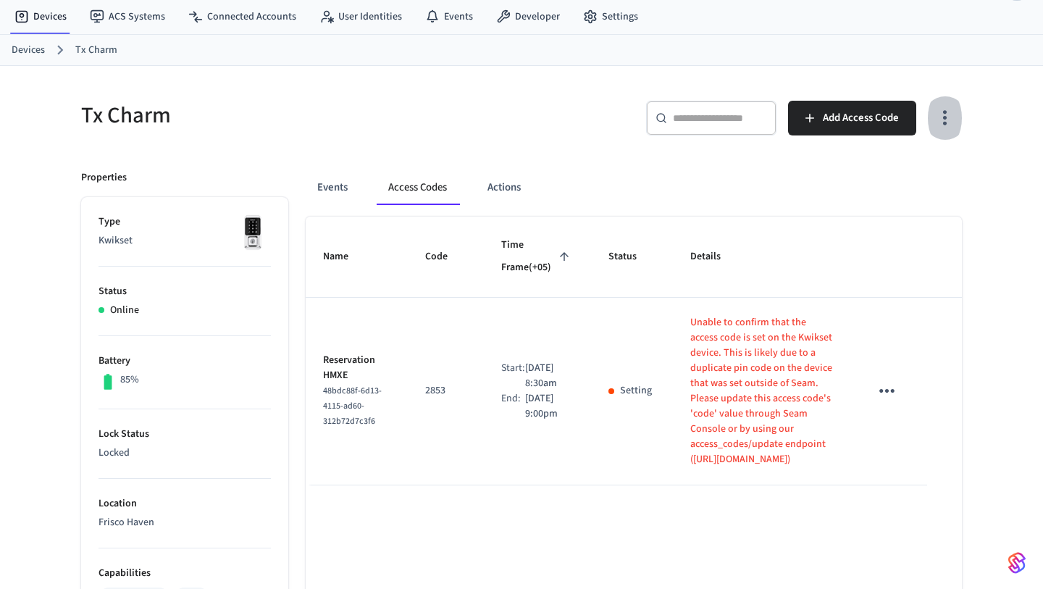
click at [956, 133] on button "button" at bounding box center [945, 118] width 34 height 58
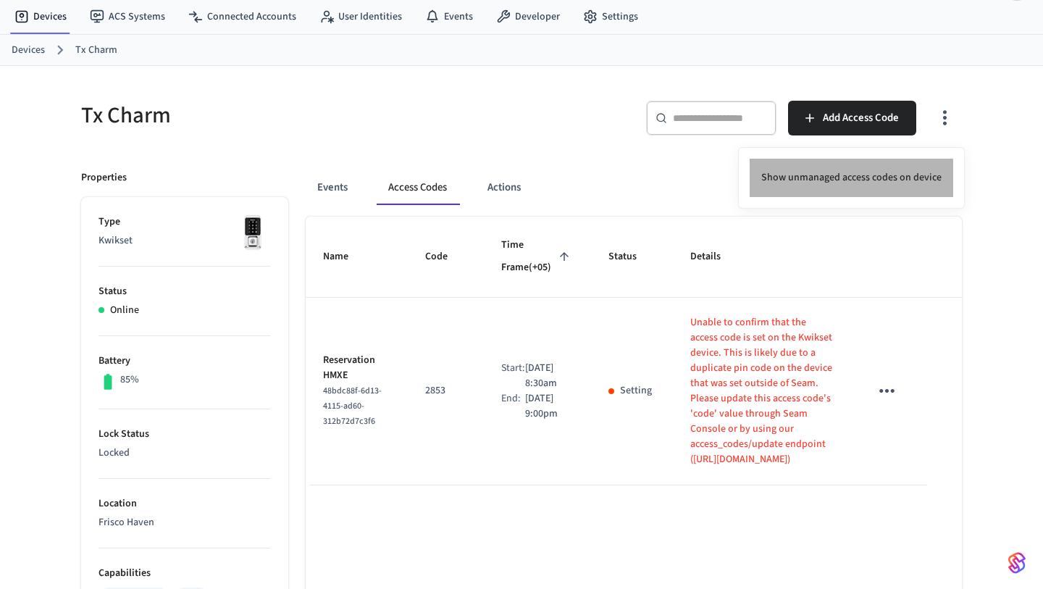
click at [918, 174] on li "Show unmanaged access codes on device" at bounding box center [852, 178] width 204 height 38
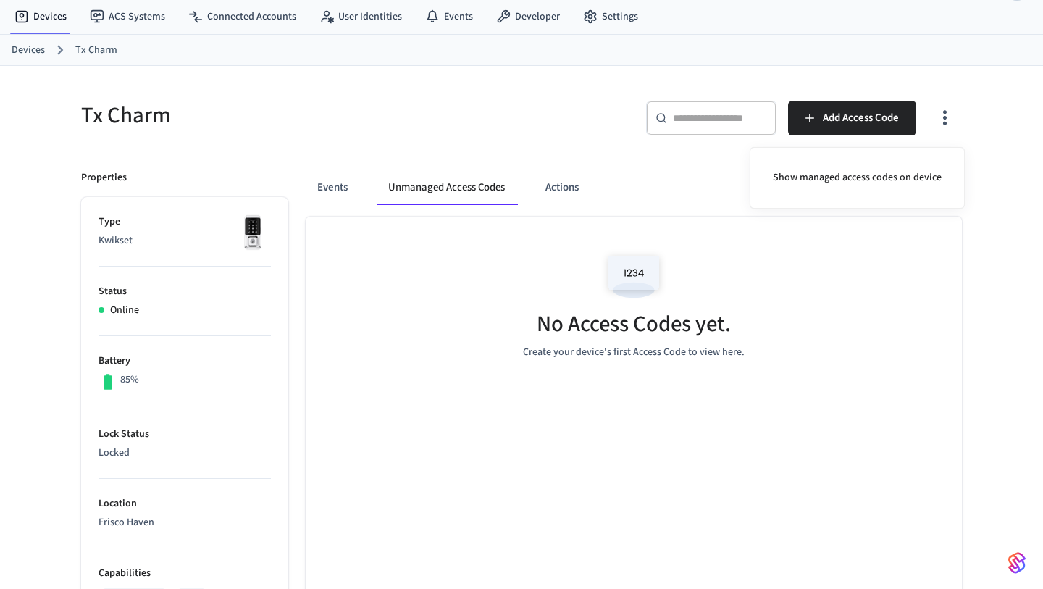
click at [335, 190] on div at bounding box center [521, 294] width 1043 height 589
click at [335, 190] on button "Events" at bounding box center [333, 187] width 54 height 35
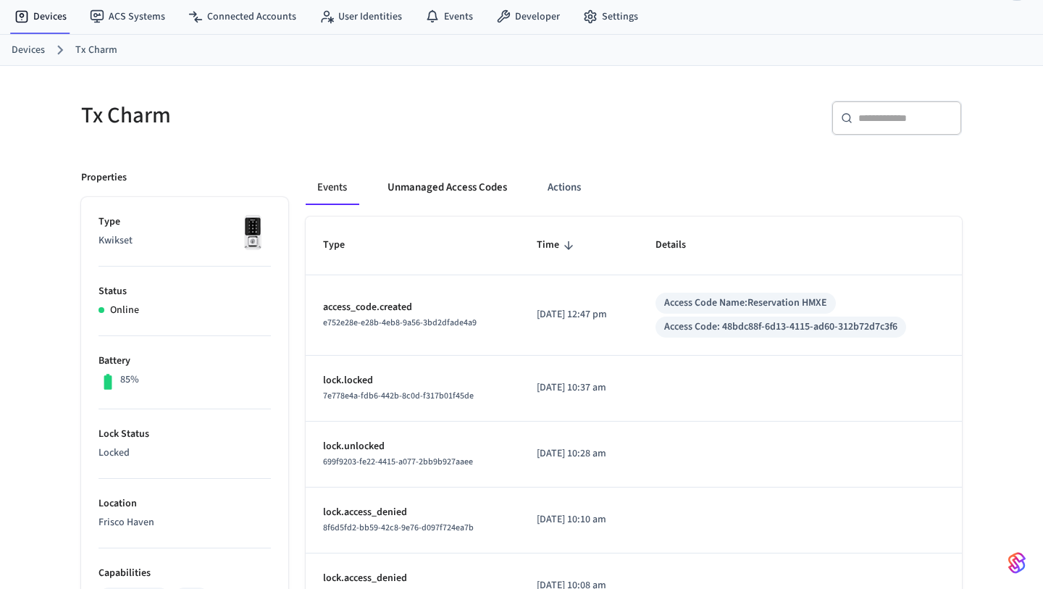
click at [468, 191] on button "Unmanaged Access Codes" at bounding box center [447, 187] width 143 height 35
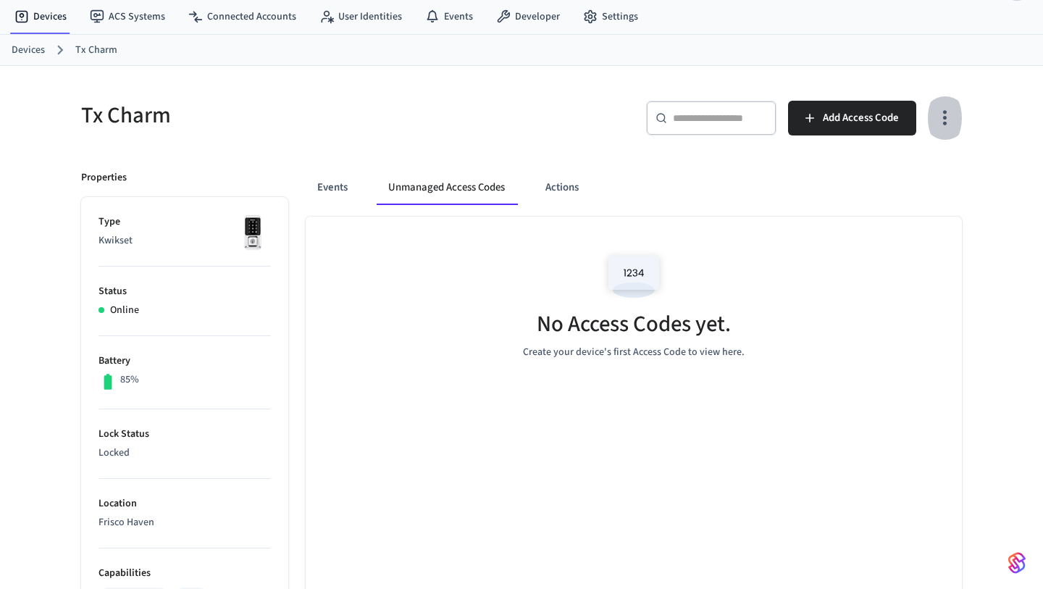
click at [949, 132] on button "button" at bounding box center [945, 118] width 34 height 58
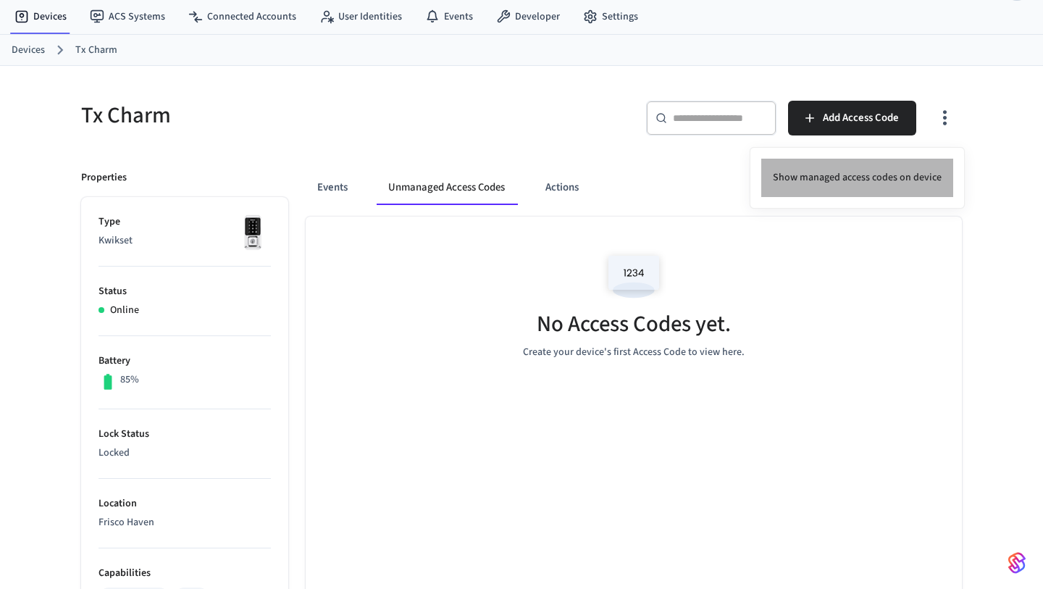
click at [920, 175] on li "Show managed access codes on device" at bounding box center [857, 178] width 192 height 38
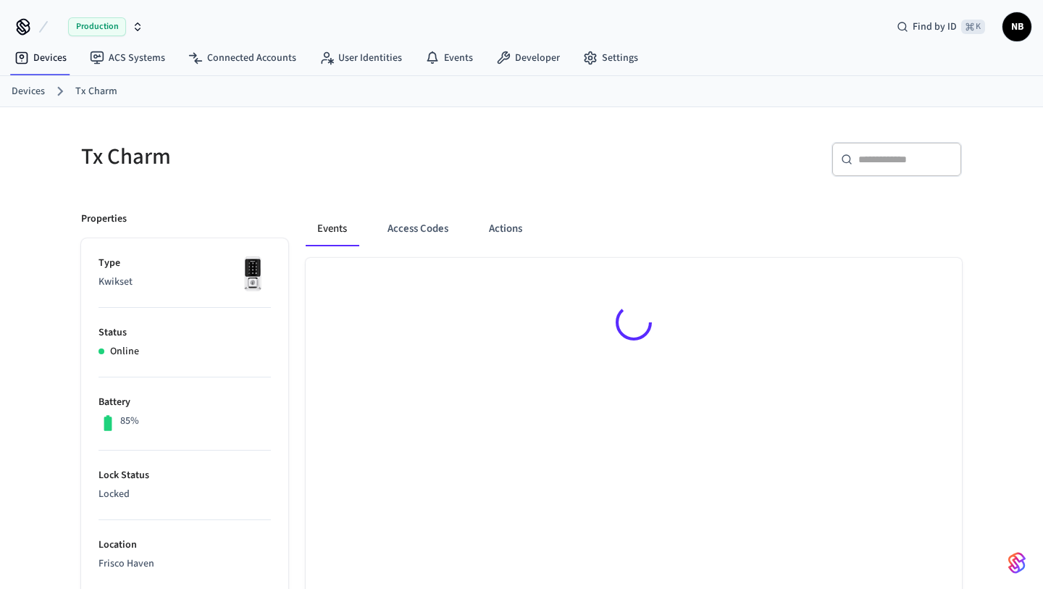
scroll to position [20, 0]
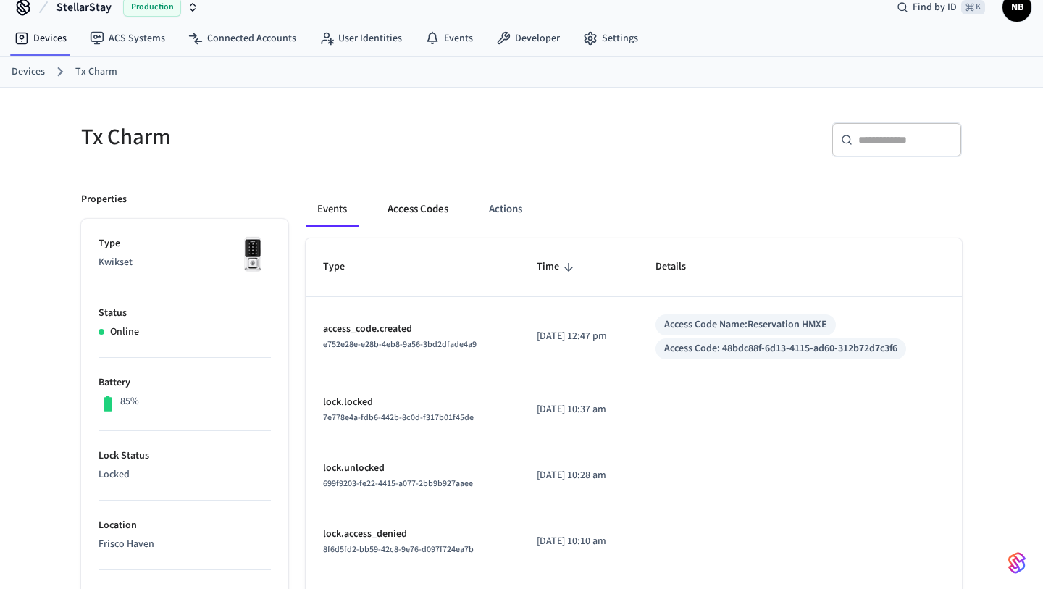
click at [424, 217] on button "Access Codes" at bounding box center [418, 209] width 84 height 35
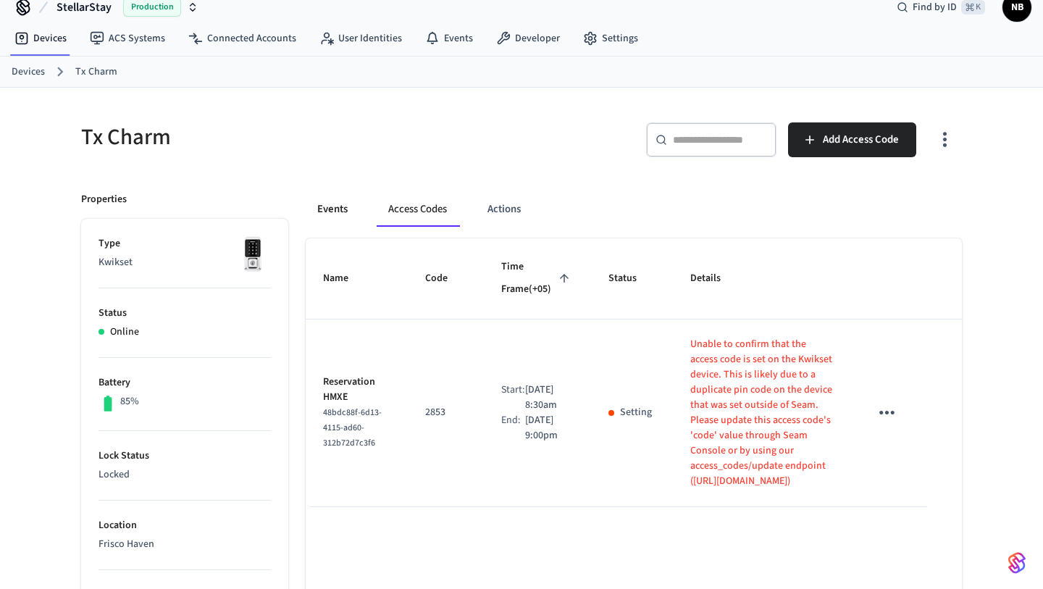
click at [339, 217] on button "Events" at bounding box center [333, 209] width 54 height 35
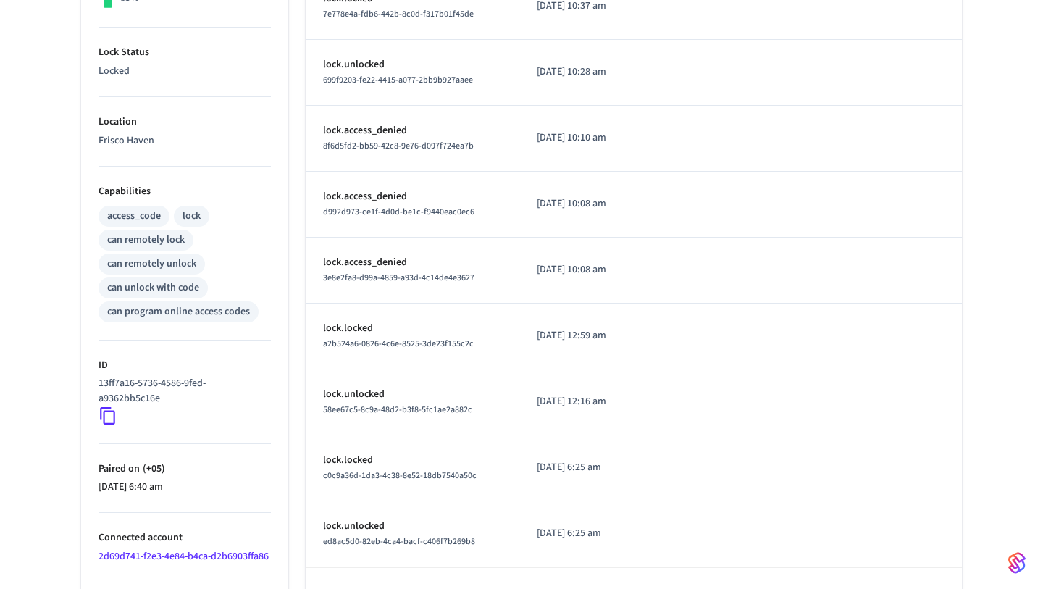
scroll to position [485, 0]
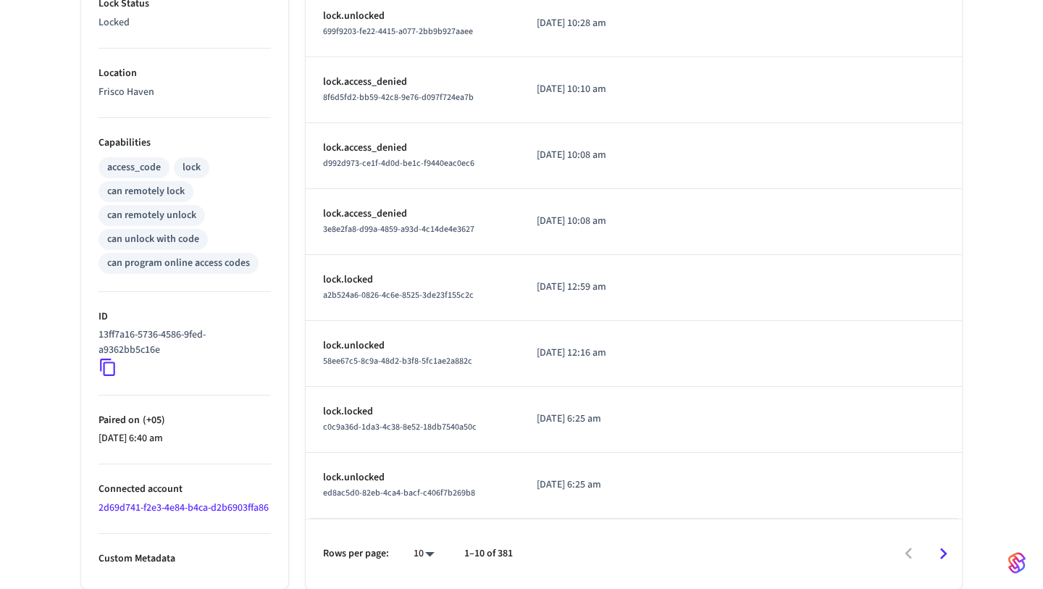
click at [952, 565] on button "Go to next page" at bounding box center [944, 554] width 34 height 34
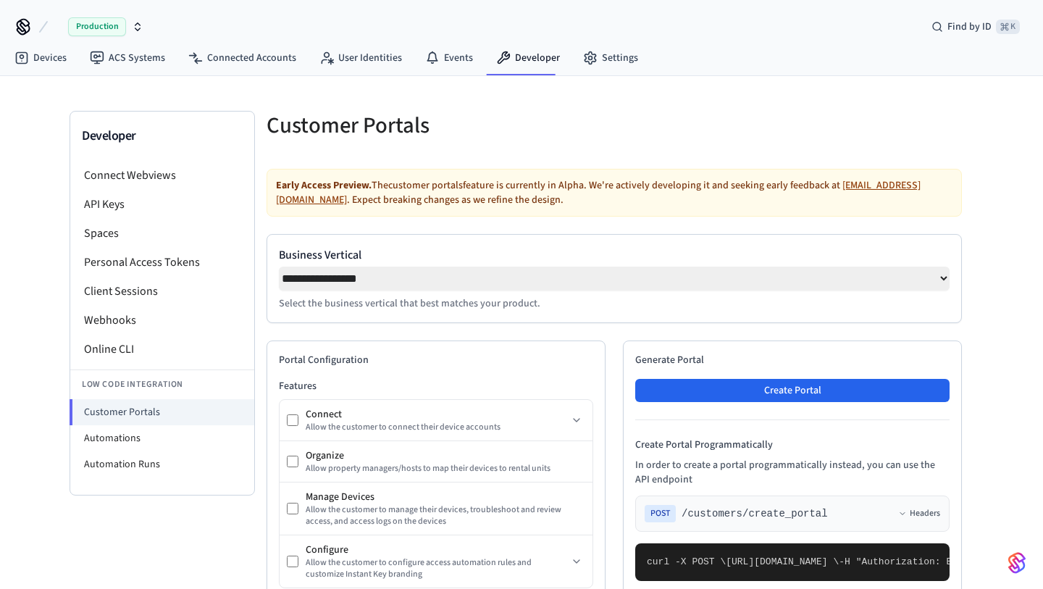
select select "**********"
click at [54, 65] on link "Devices" at bounding box center [40, 58] width 75 height 26
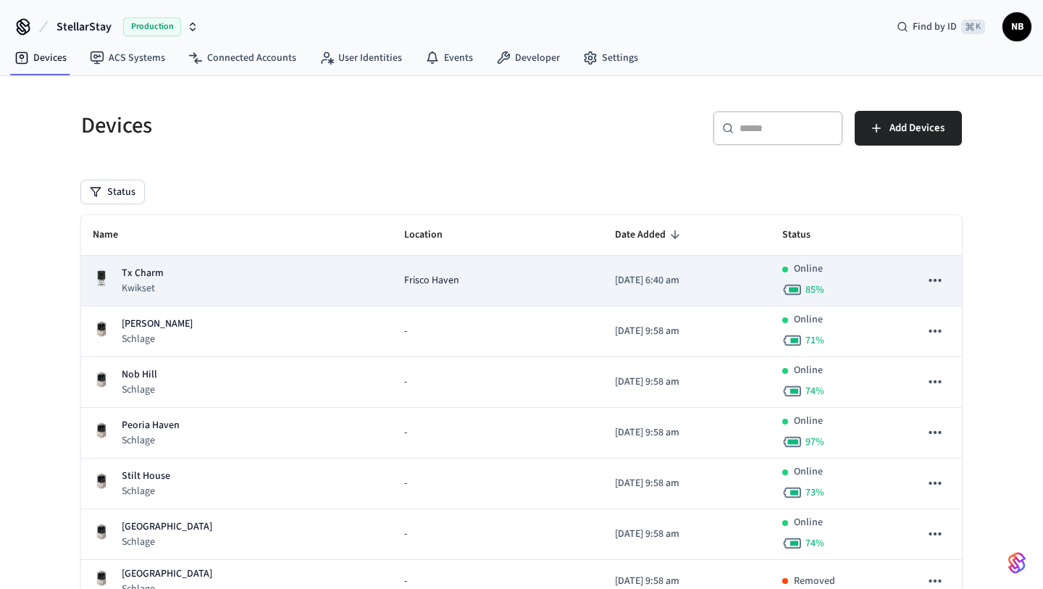
click at [186, 277] on div "Tx Charm Kwikset" at bounding box center [237, 281] width 288 height 30
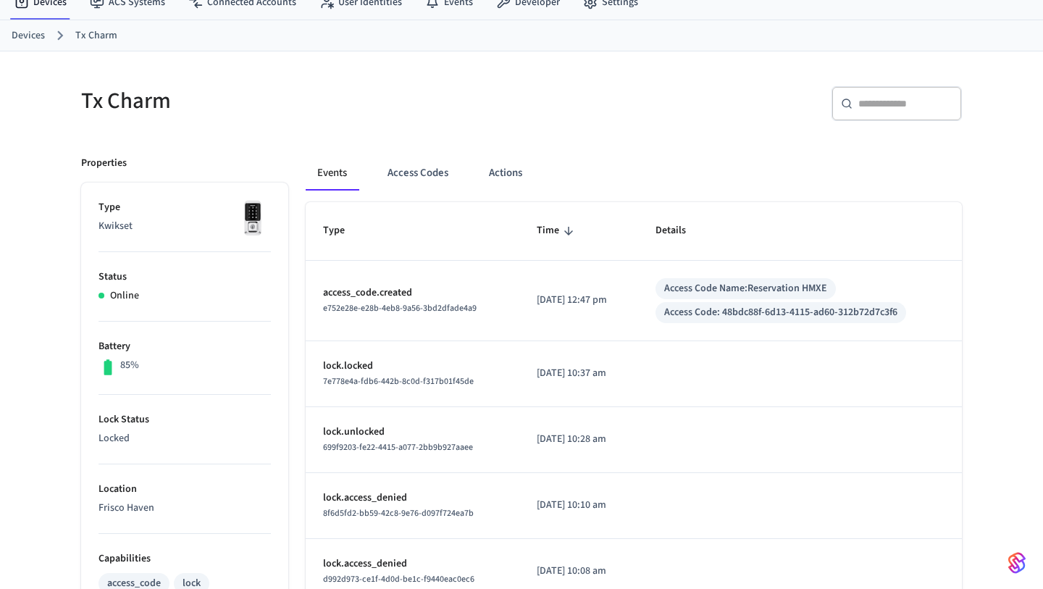
scroll to position [60, 0]
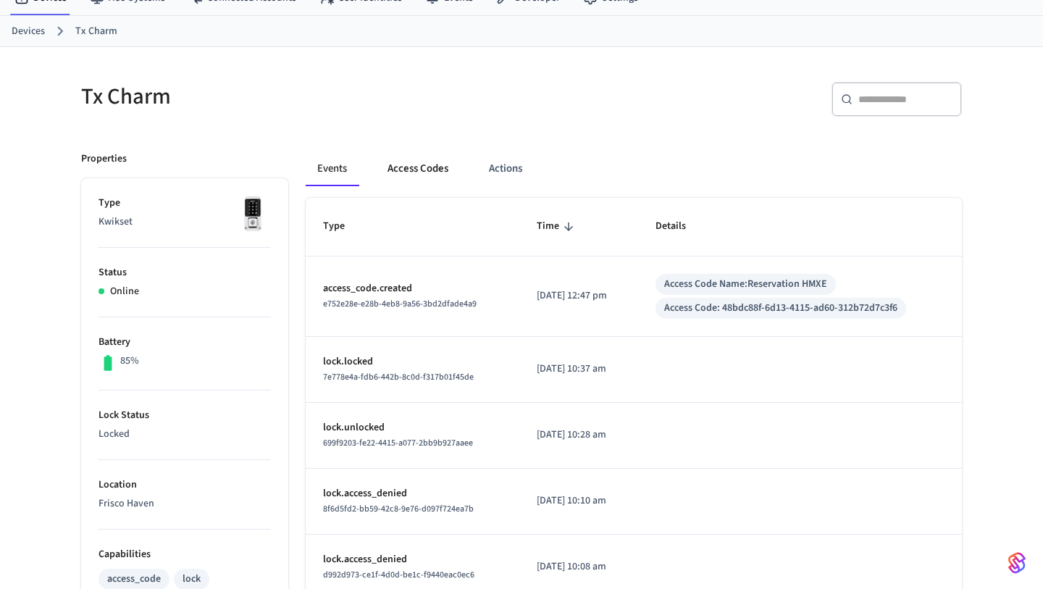
click at [422, 182] on button "Access Codes" at bounding box center [418, 168] width 84 height 35
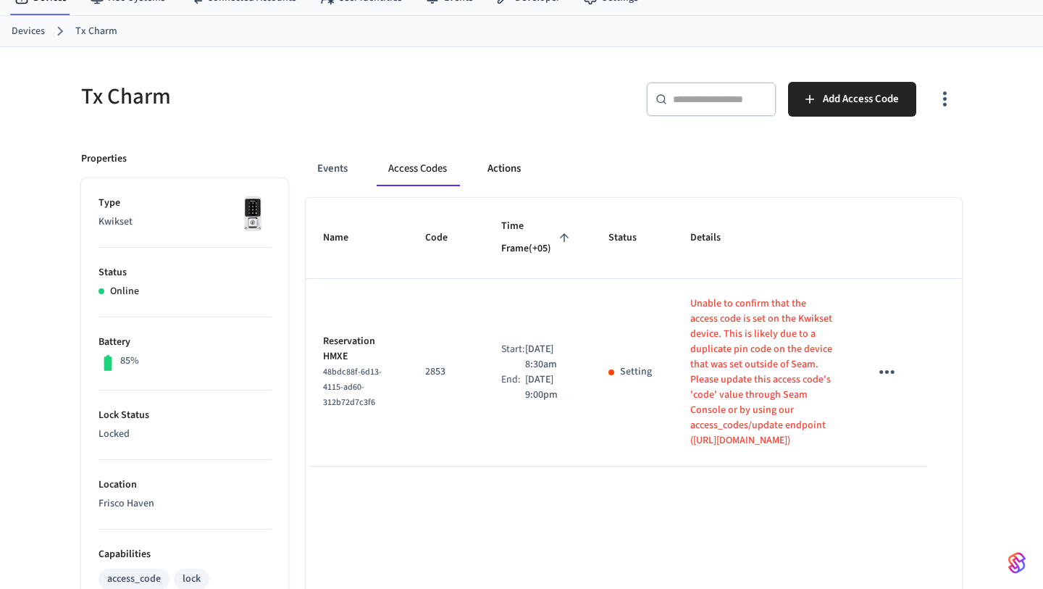
click at [513, 170] on button "Actions" at bounding box center [504, 168] width 57 height 35
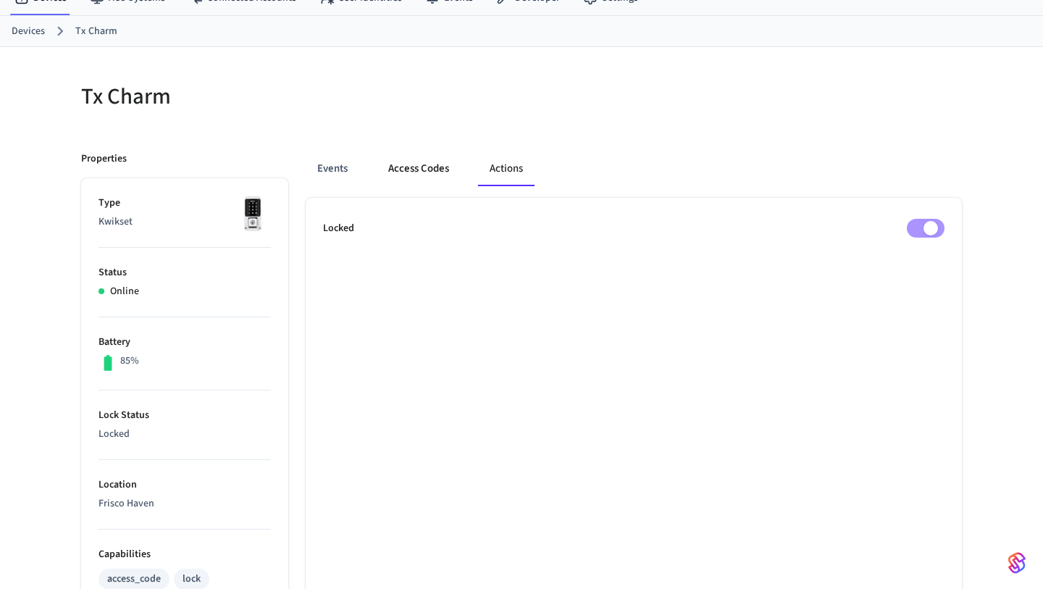
click at [418, 170] on button "Access Codes" at bounding box center [419, 168] width 84 height 35
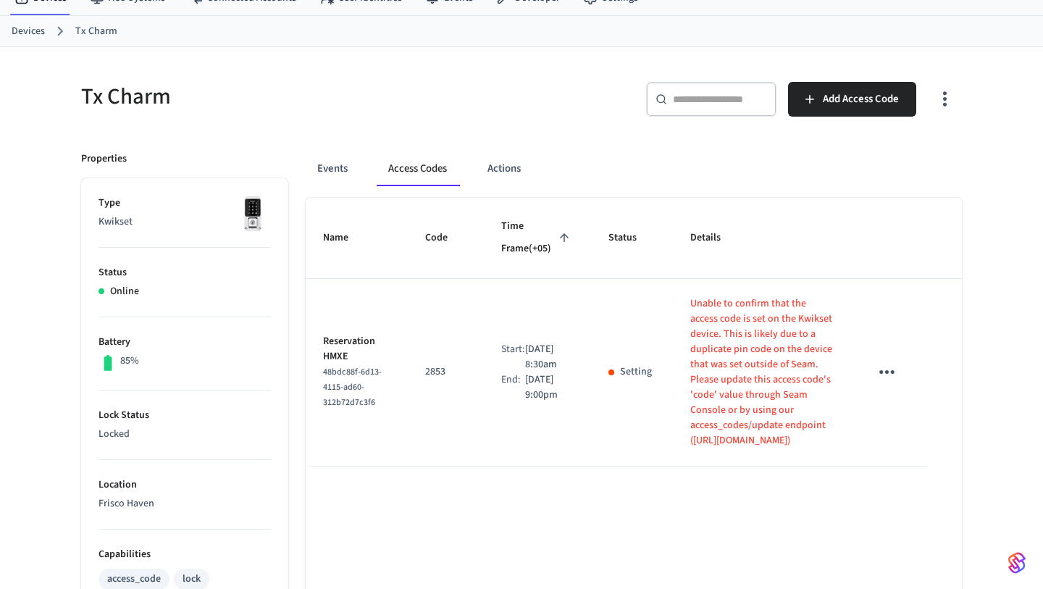
click at [945, 107] on icon "button" at bounding box center [945, 99] width 22 height 22
click at [879, 159] on li "Show unmanaged access codes on device" at bounding box center [852, 159] width 204 height 38
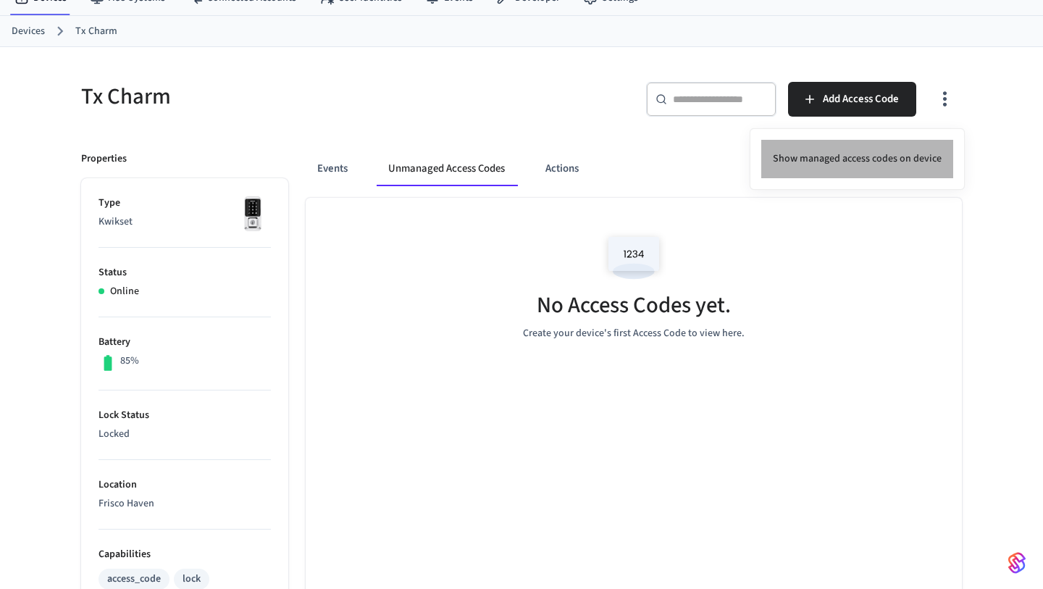
click at [890, 162] on li "Show managed access codes on device" at bounding box center [857, 159] width 192 height 38
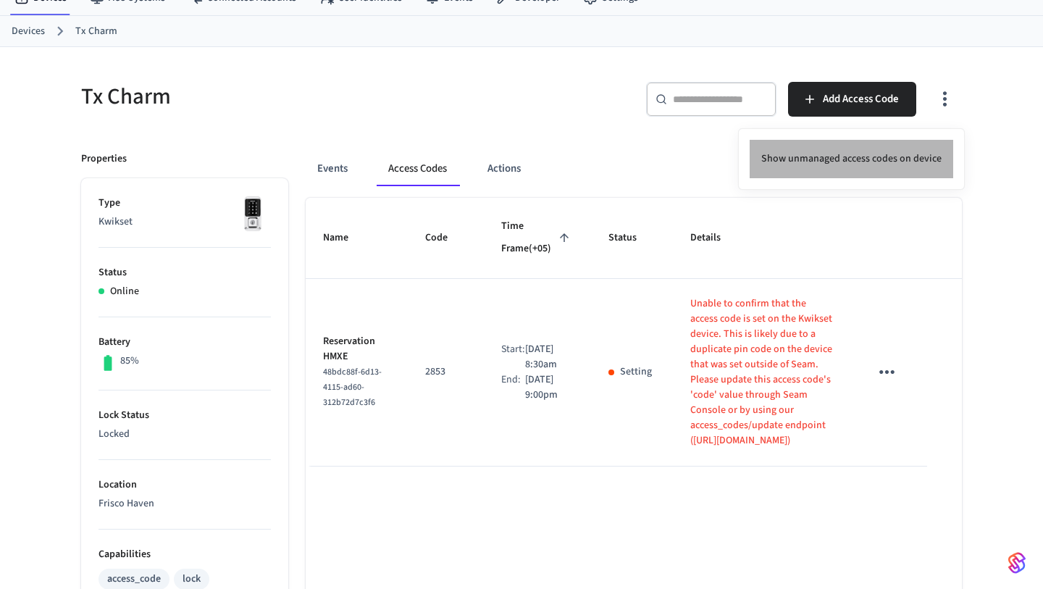
click at [900, 158] on li "Show unmanaged access codes on device" at bounding box center [852, 159] width 204 height 38
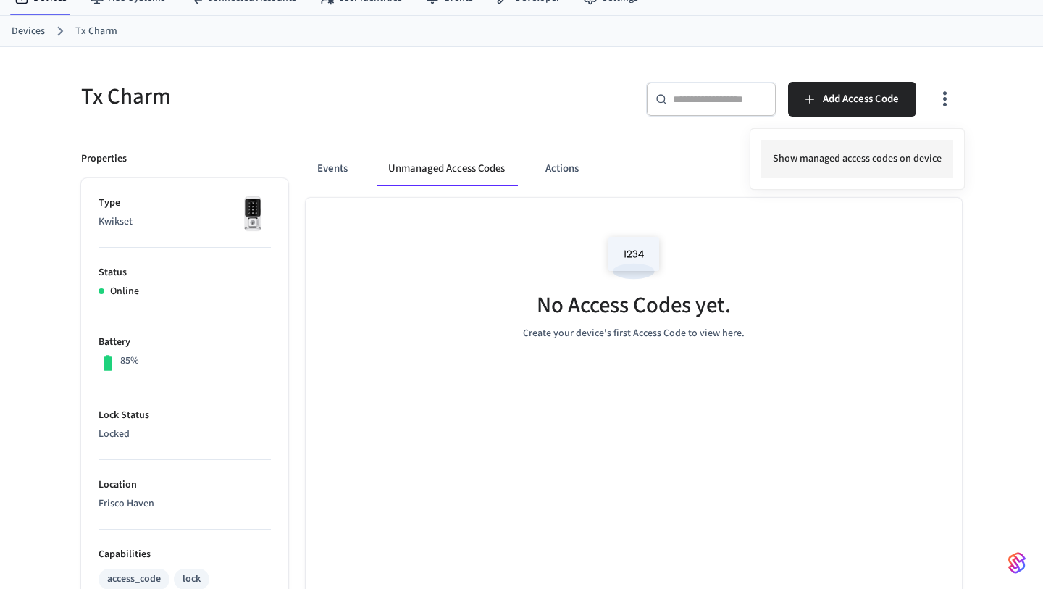
click at [901, 175] on li "Show managed access codes on device" at bounding box center [857, 159] width 192 height 38
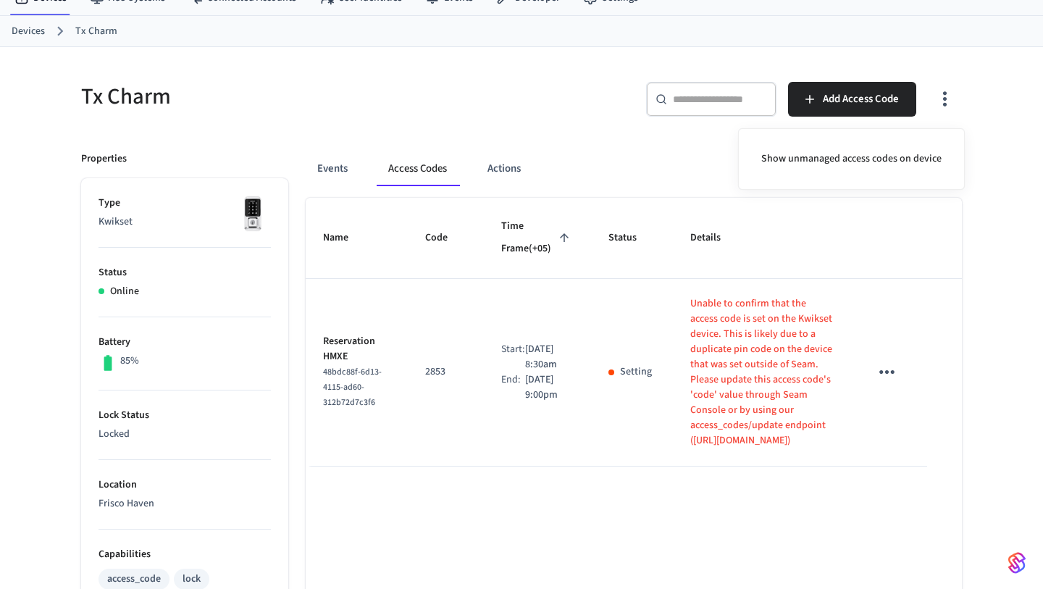
click at [655, 180] on div at bounding box center [521, 294] width 1043 height 589
